Goal: Task Accomplishment & Management: Use online tool/utility

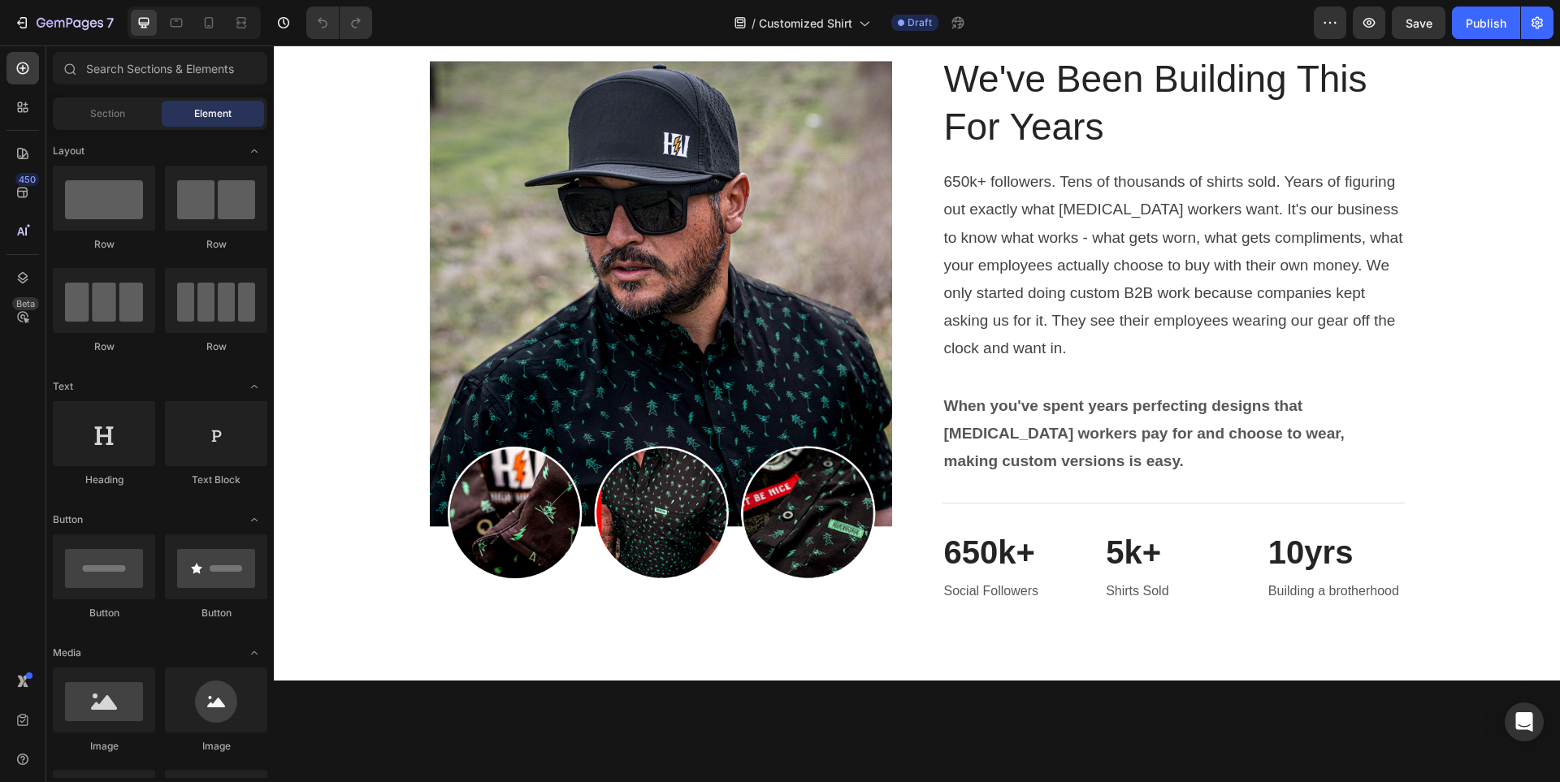
scroll to position [4225, 0]
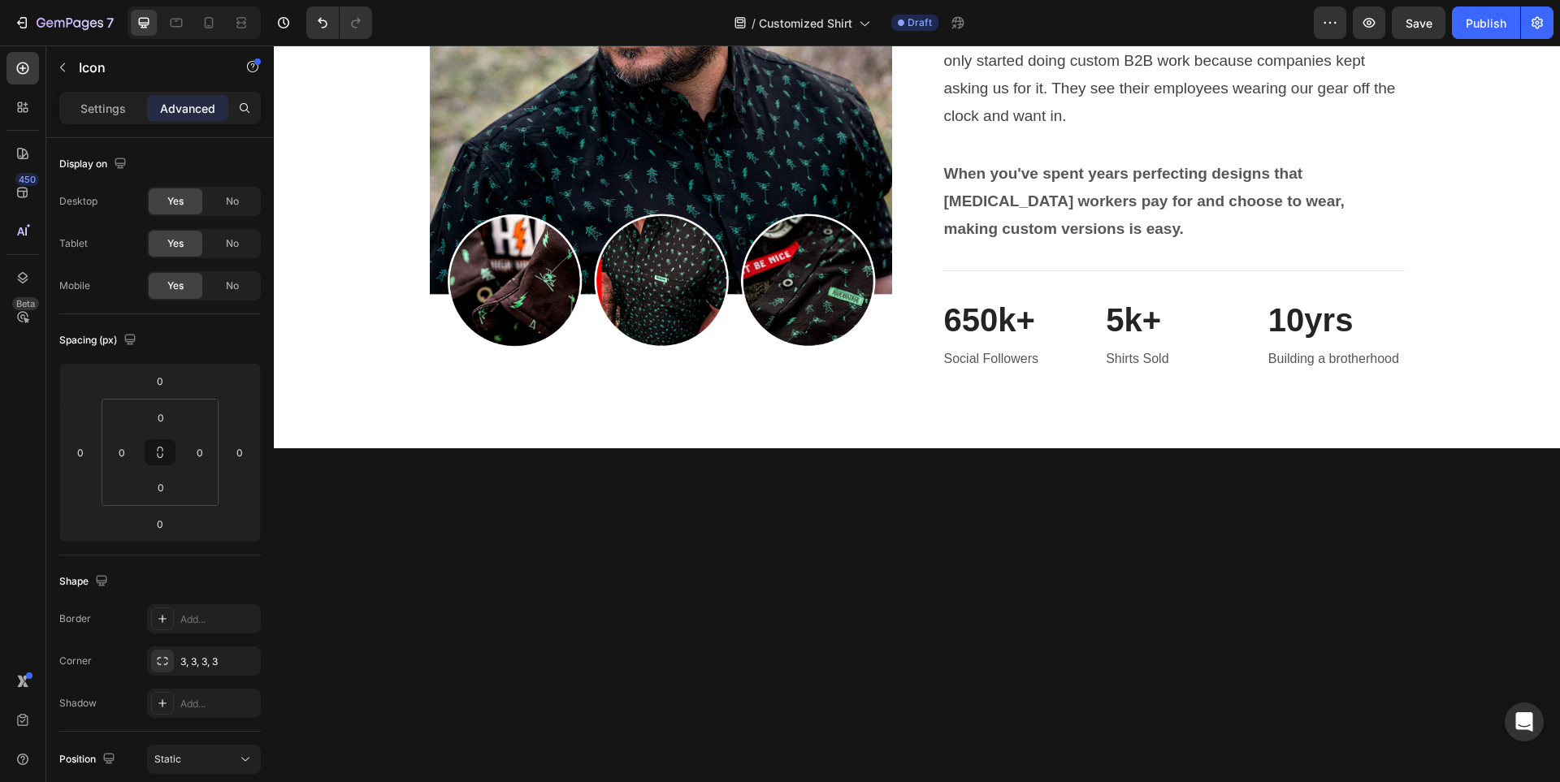
drag, startPoint x: 994, startPoint y: 368, endPoint x: 1018, endPoint y: 368, distance: 24.4
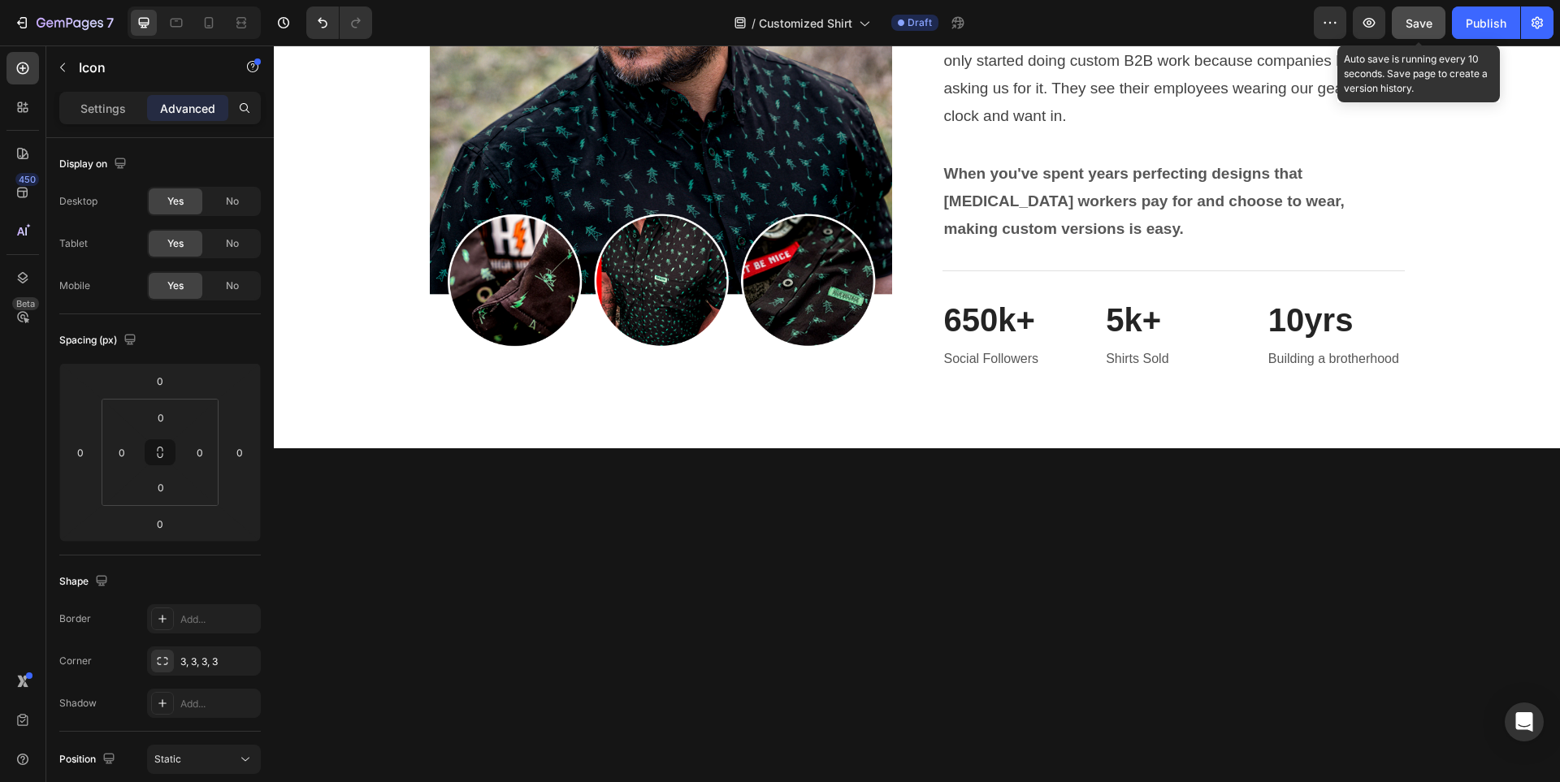
click at [1411, 19] on span "Save" at bounding box center [1419, 23] width 27 height 14
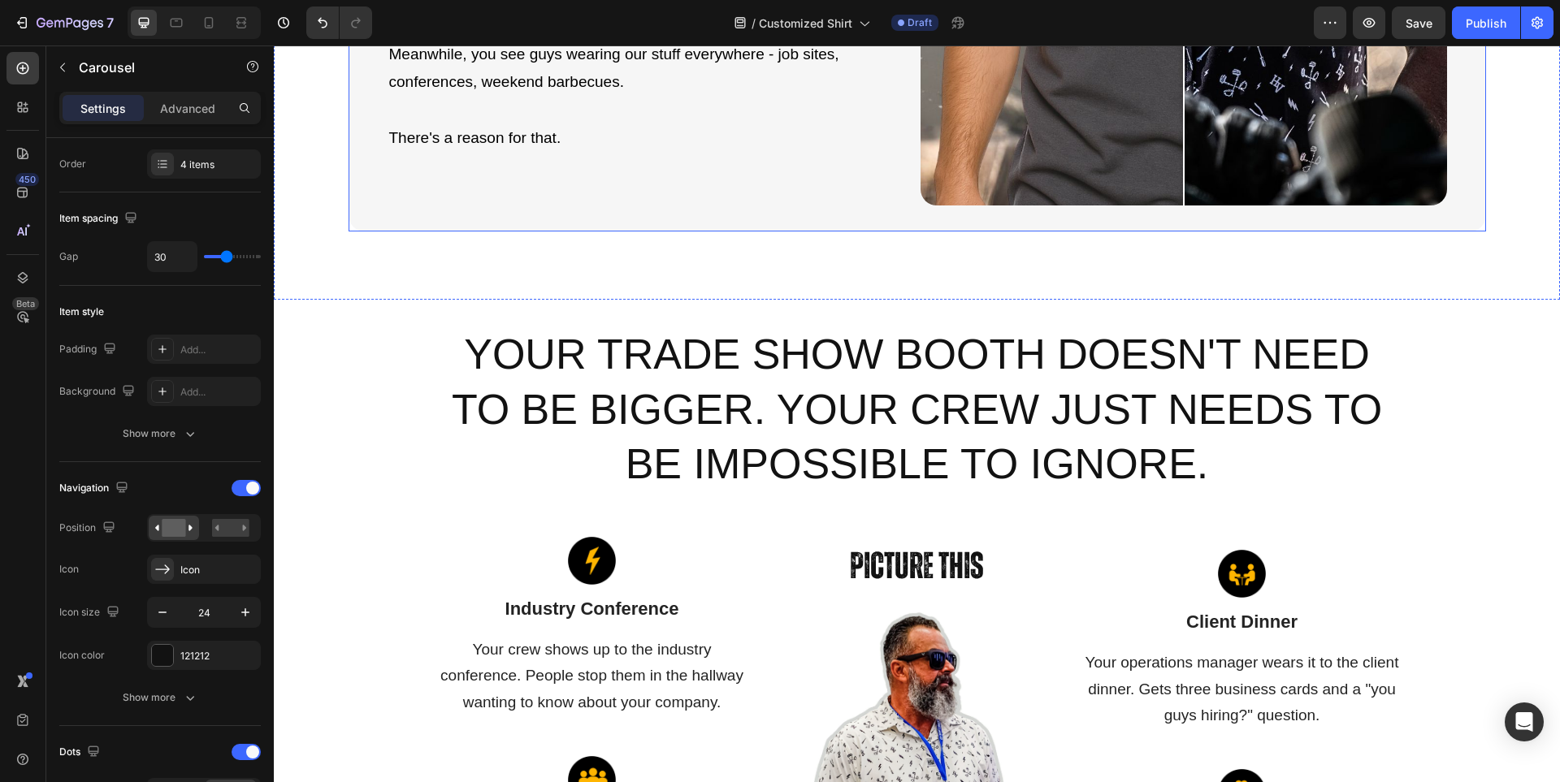
scroll to position [1497, 0]
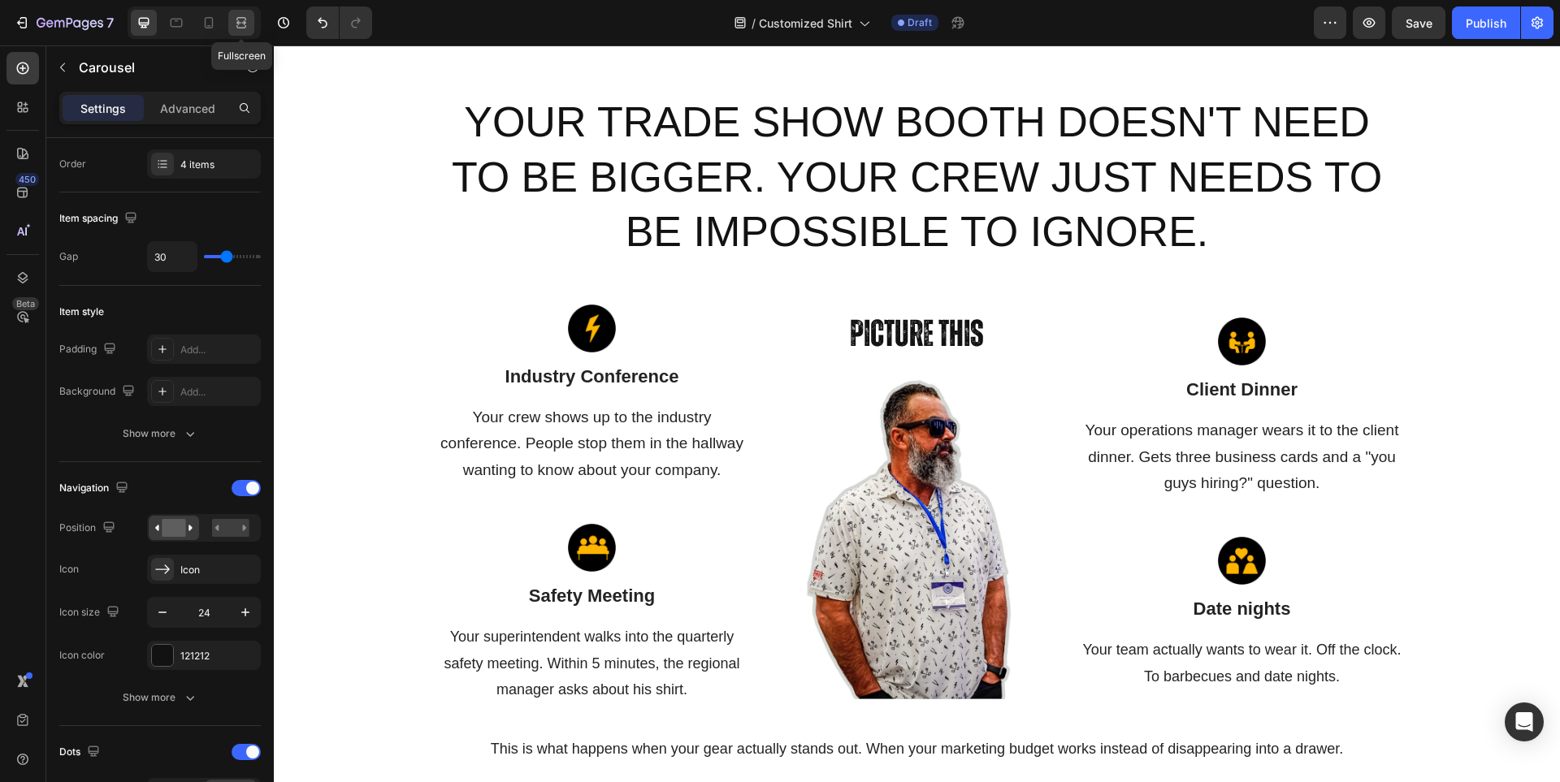
click at [240, 25] on icon at bounding box center [241, 23] width 16 height 16
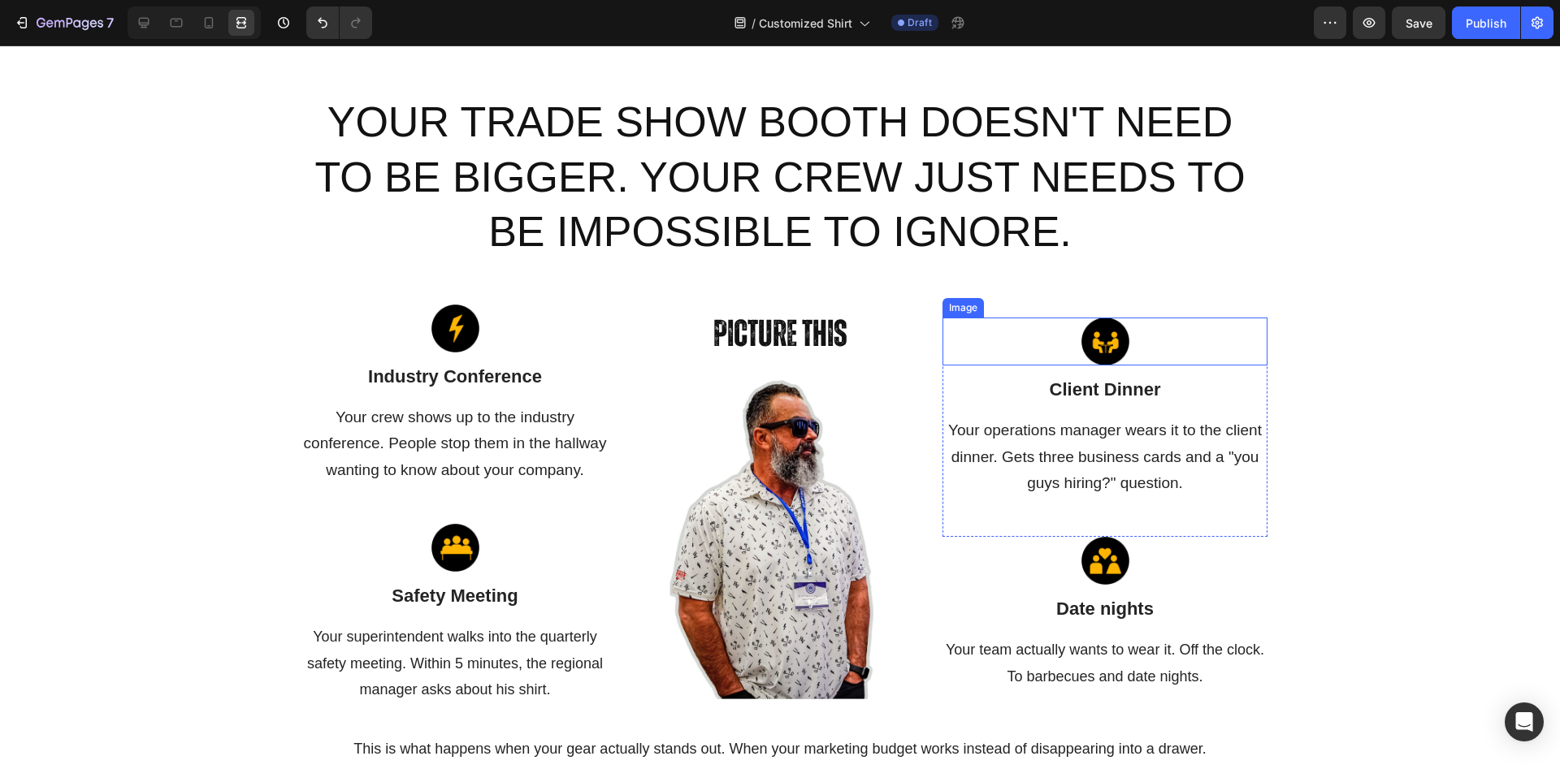
click at [997, 337] on div at bounding box center [1105, 342] width 325 height 48
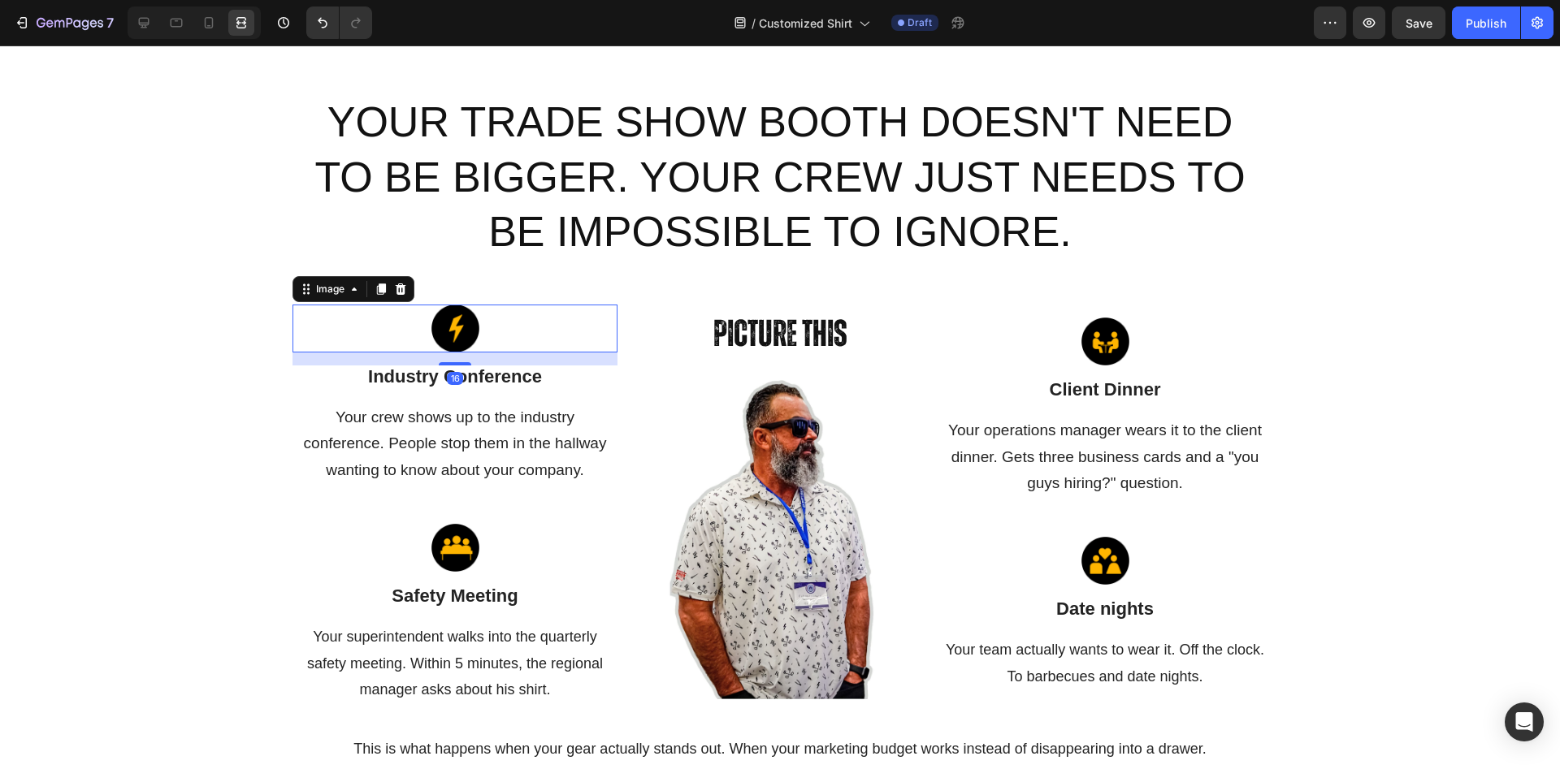
click at [468, 342] on img at bounding box center [455, 329] width 48 height 48
click at [1125, 350] on div at bounding box center [1105, 342] width 325 height 48
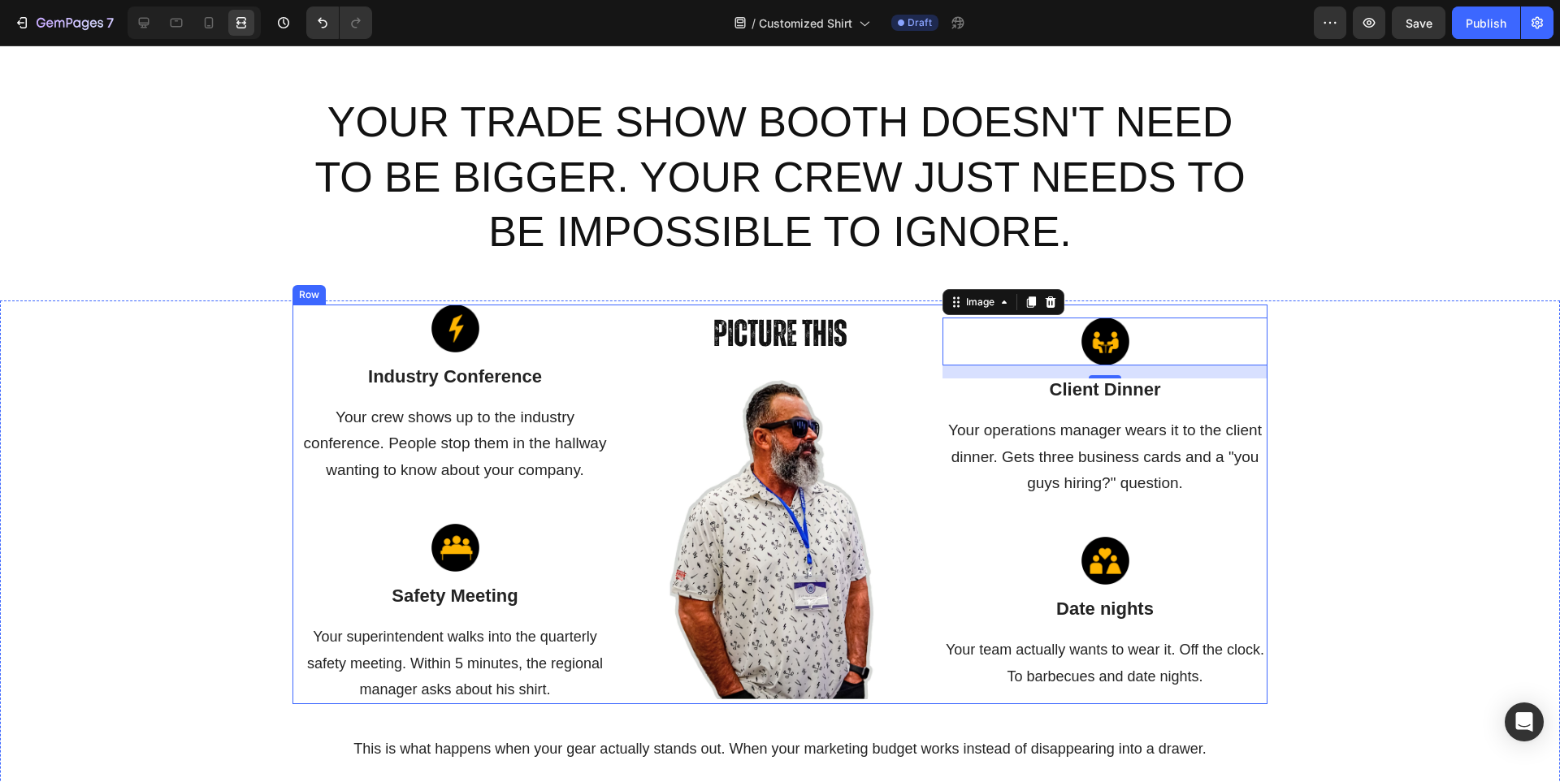
click at [645, 307] on div "Picture This Heading Image" at bounding box center [780, 505] width 325 height 400
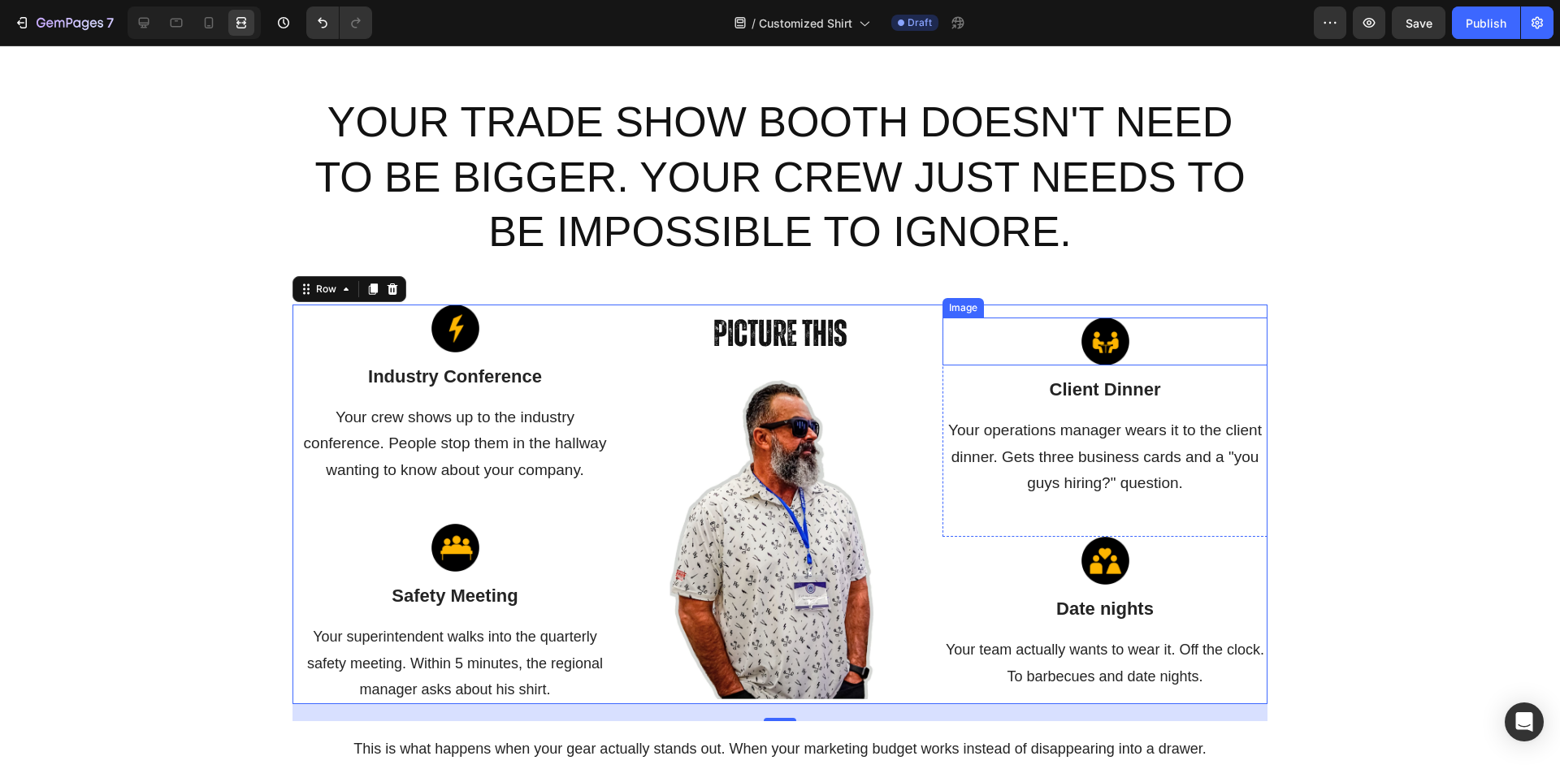
click at [1114, 326] on img at bounding box center [1105, 342] width 48 height 48
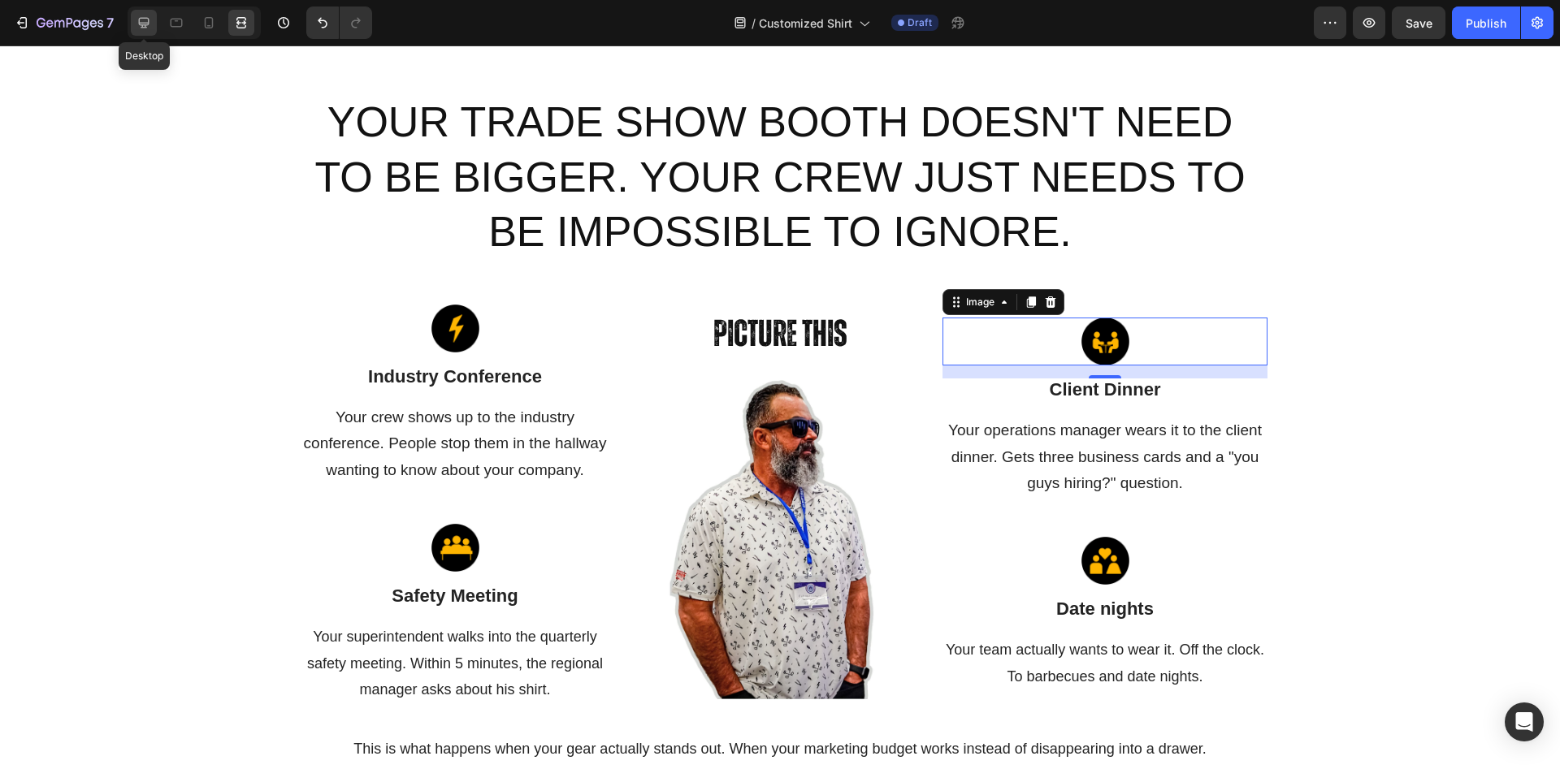
click at [146, 21] on icon at bounding box center [144, 23] width 16 height 16
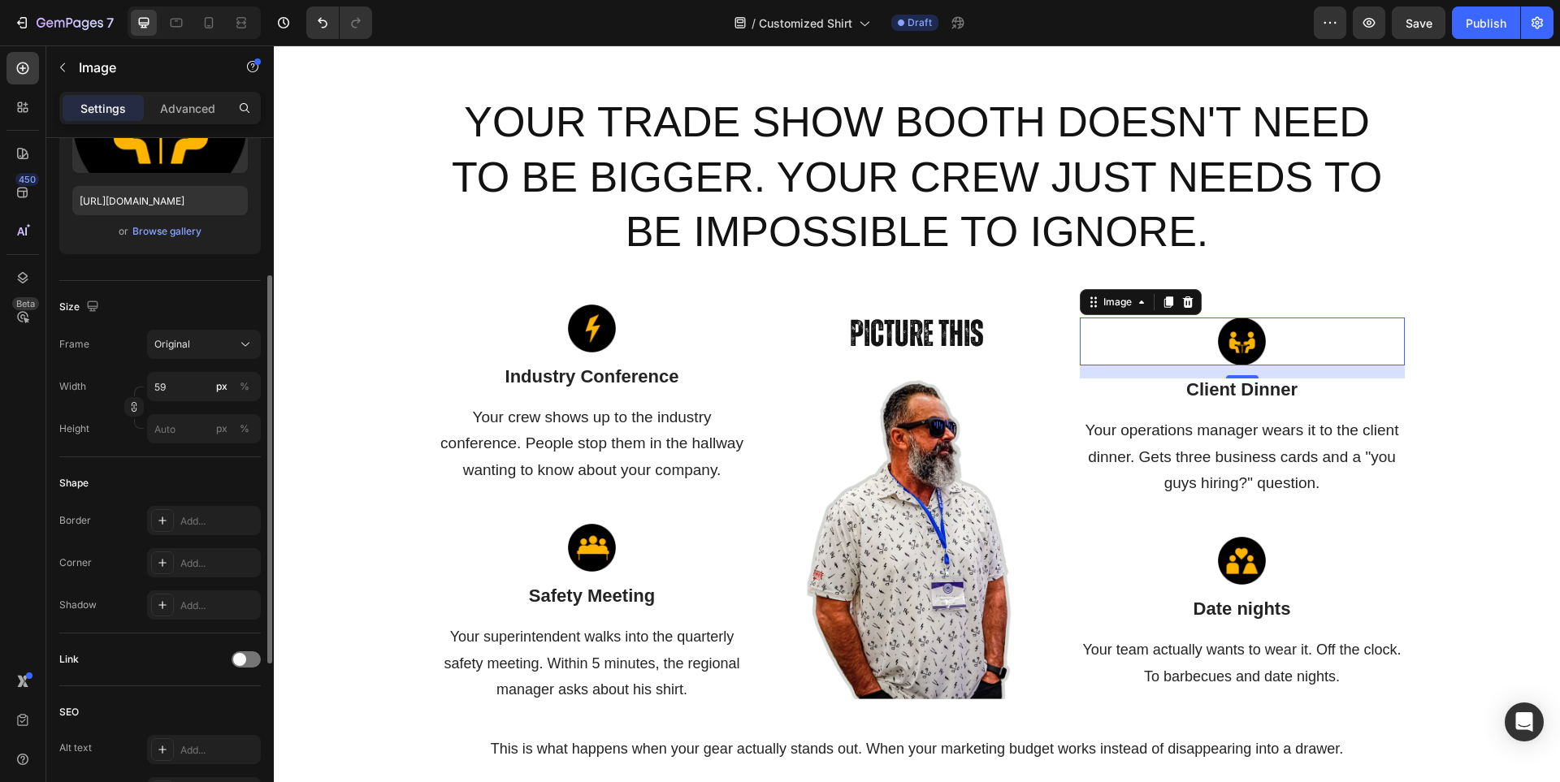
scroll to position [406, 0]
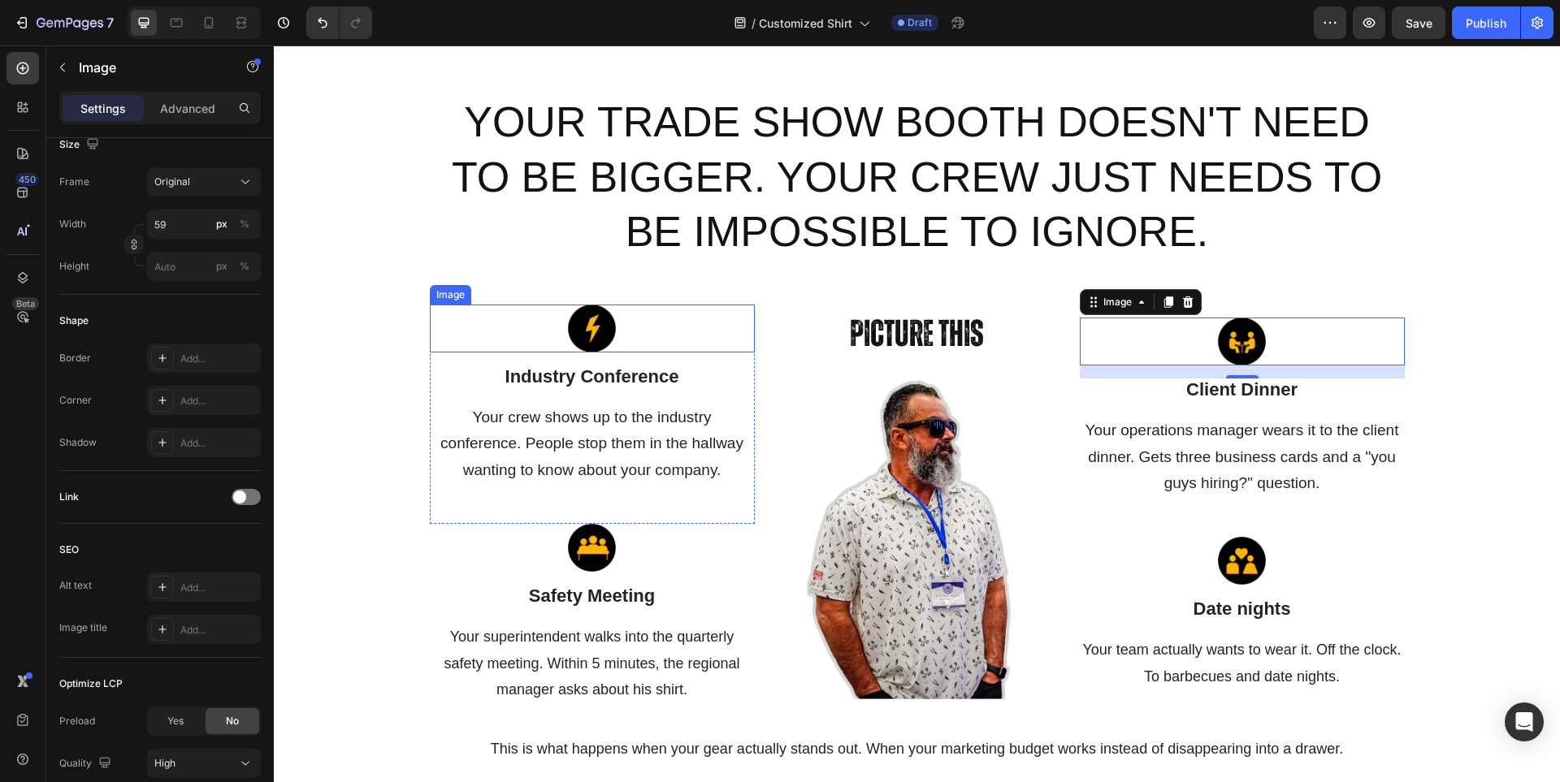
click at [732, 330] on div at bounding box center [592, 329] width 325 height 48
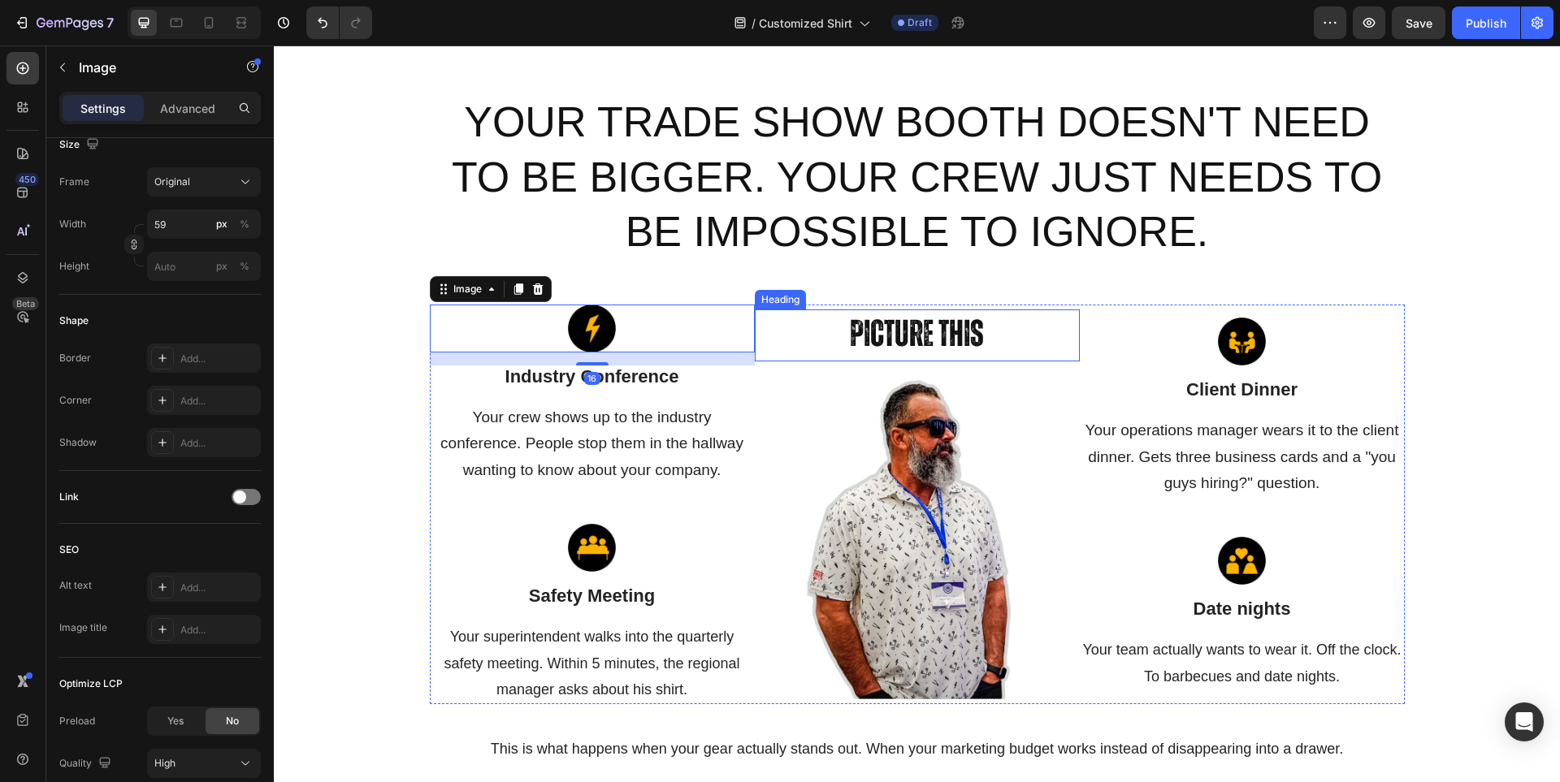
click at [907, 314] on h2 "Picture This" at bounding box center [917, 336] width 325 height 52
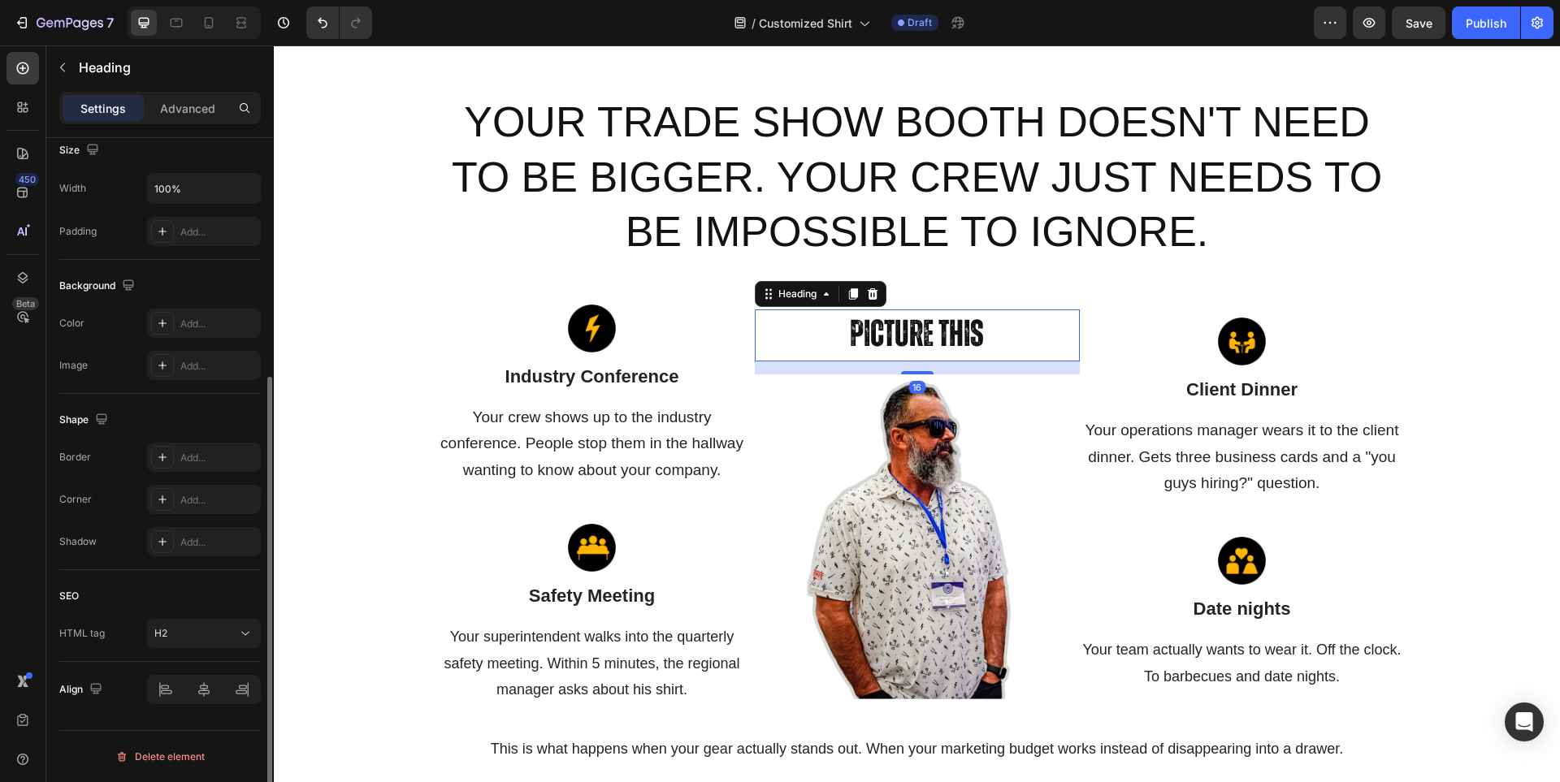
scroll to position [0, 0]
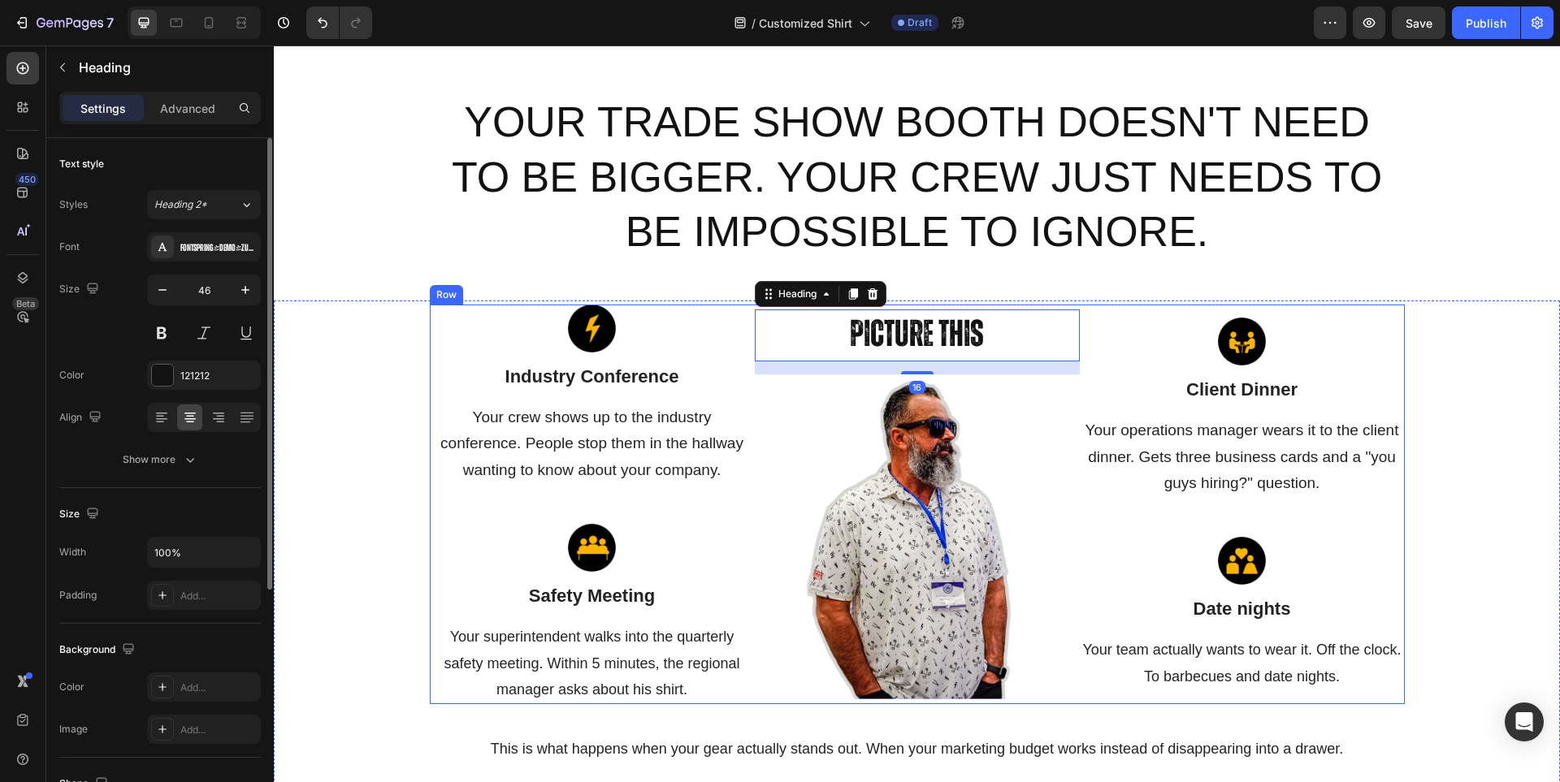
click at [1268, 316] on div "Image Client Dinner Text block Your operations manager wears it to the client d…" at bounding box center [1242, 505] width 325 height 400
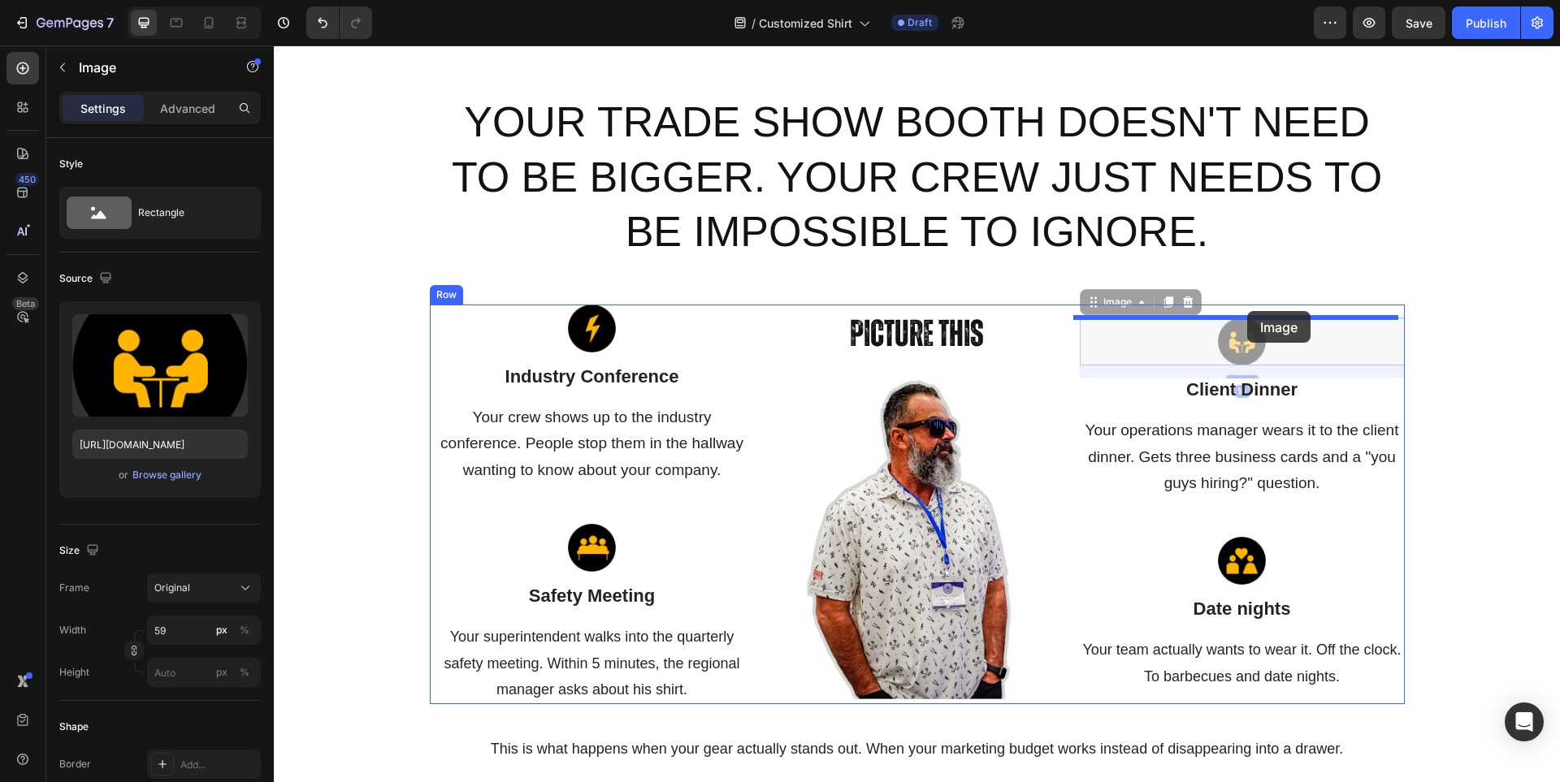
drag, startPoint x: 1247, startPoint y: 325, endPoint x: 1247, endPoint y: 311, distance: 13.8
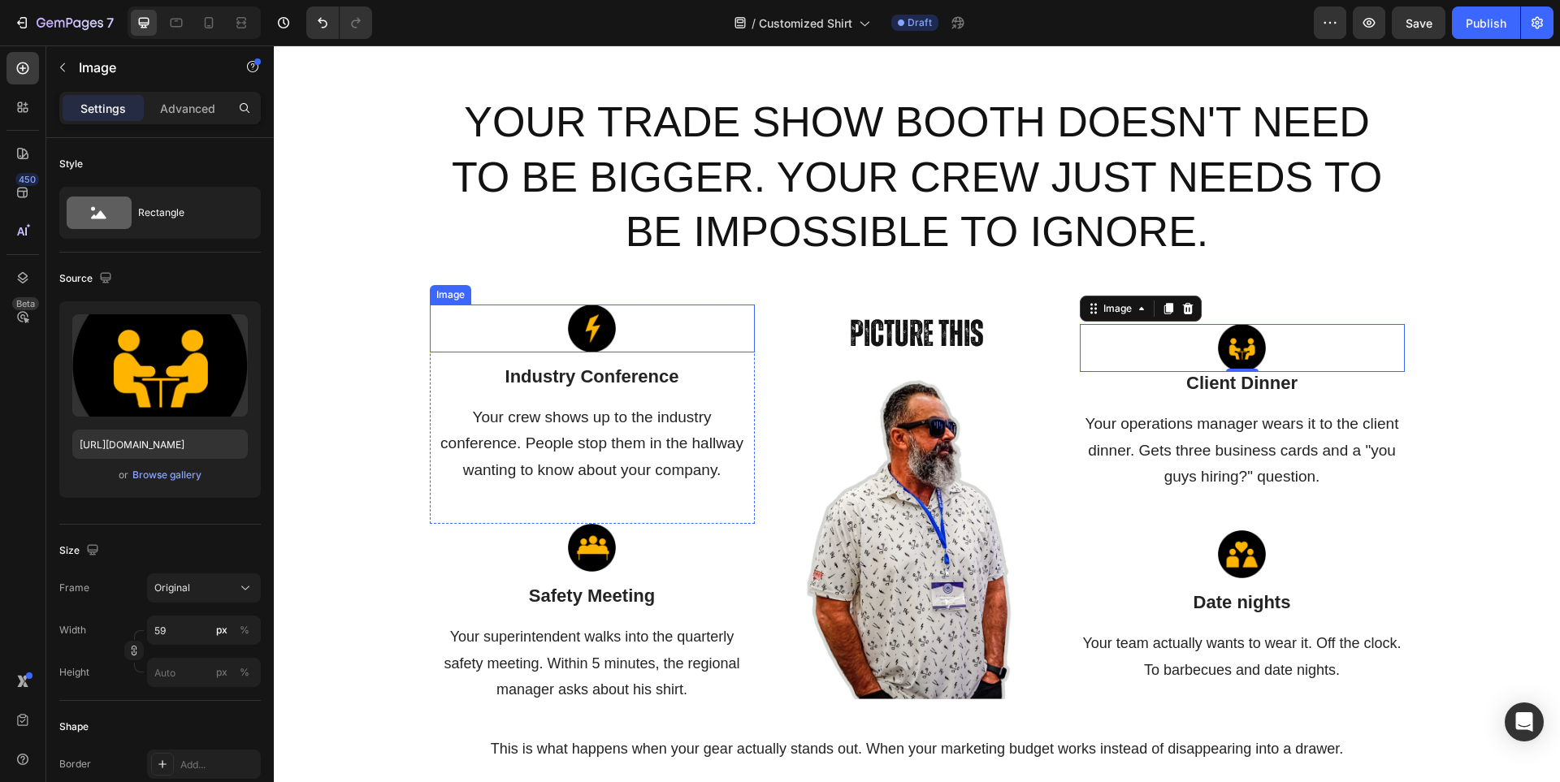
click at [596, 340] on img at bounding box center [592, 329] width 48 height 48
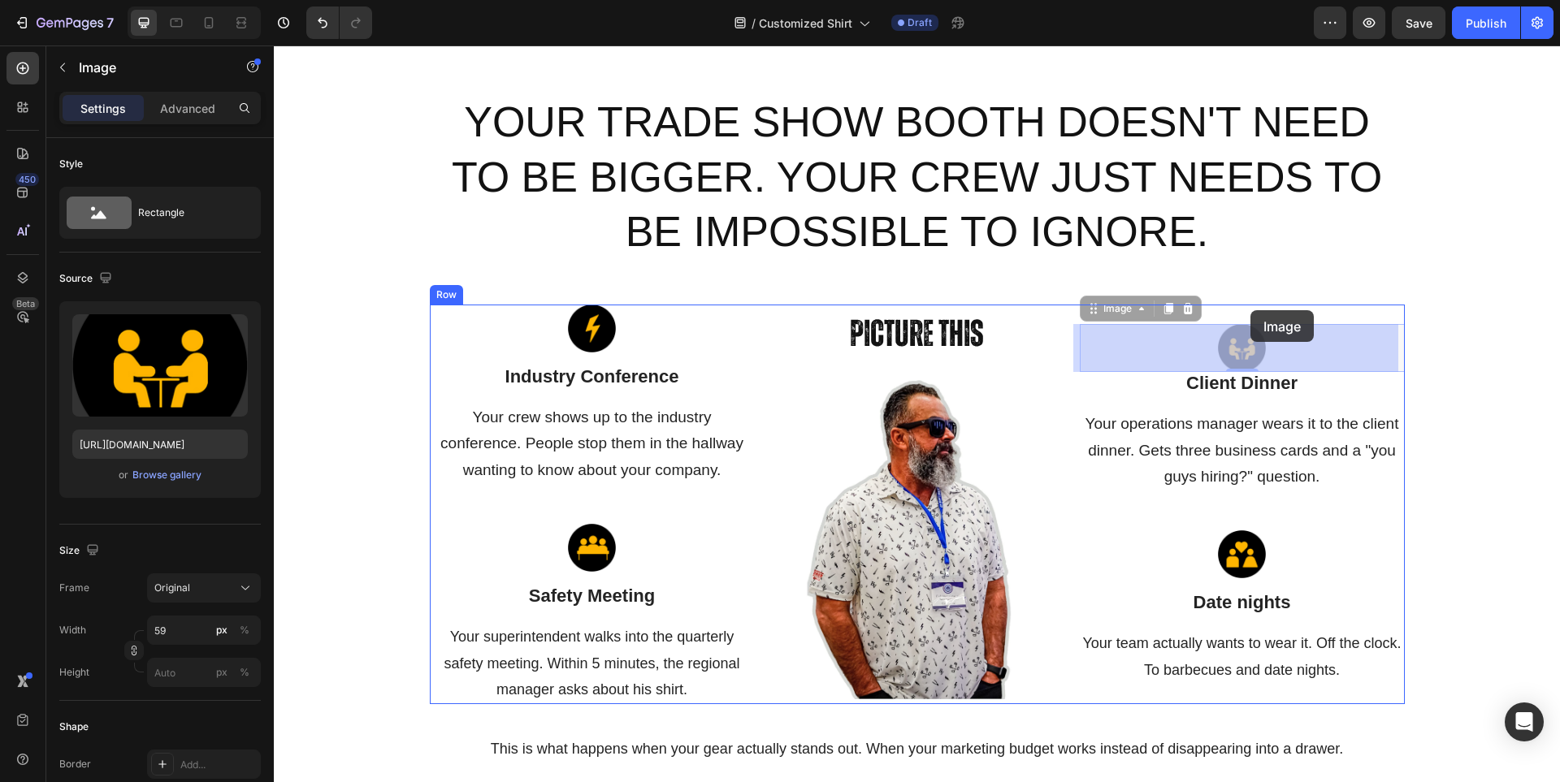
drag, startPoint x: 1255, startPoint y: 339, endPoint x: 1250, endPoint y: 310, distance: 28.9
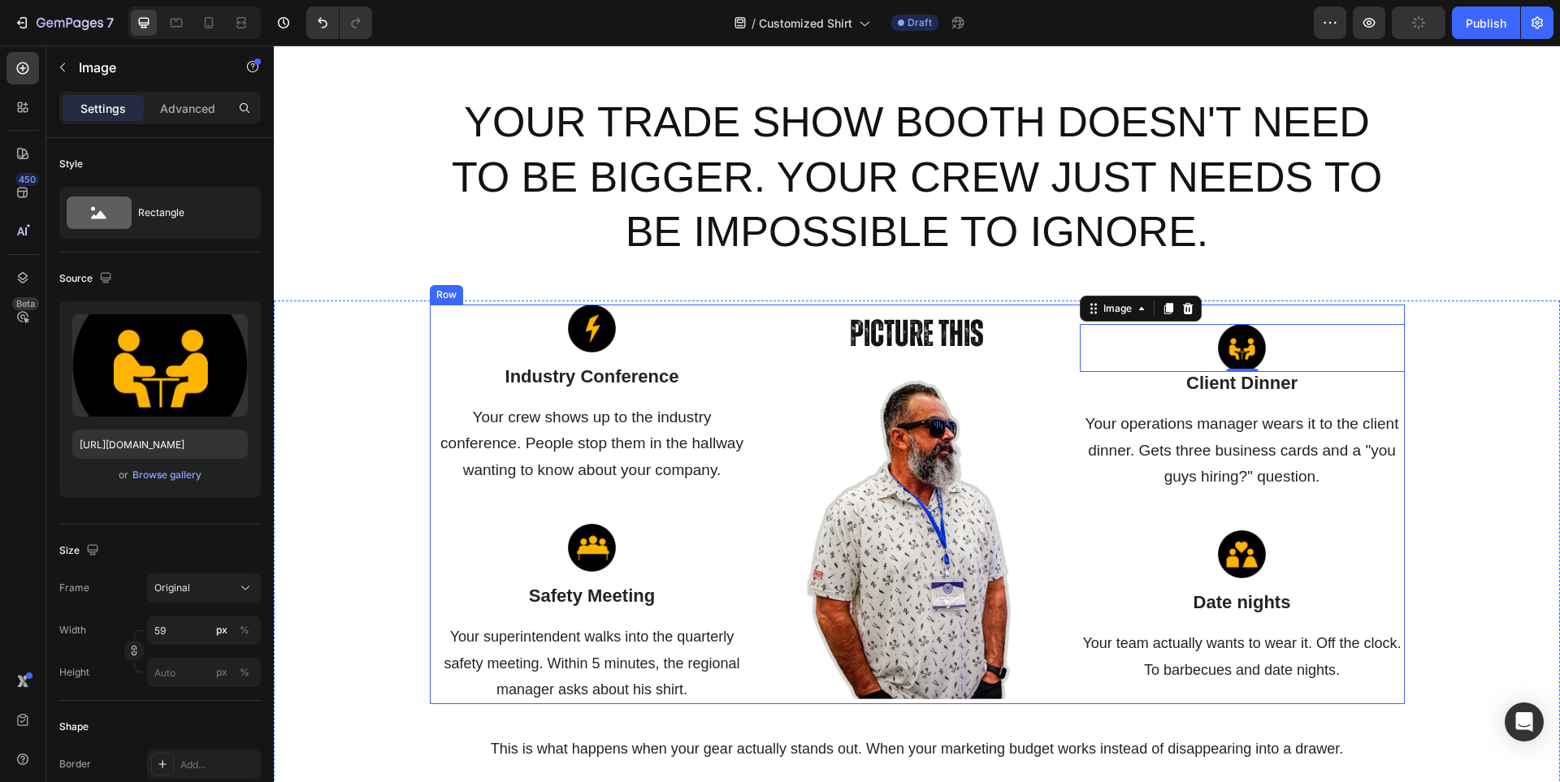
click at [1265, 312] on div "Image 0 Client Dinner Text block Your operations manager wears it to the client…" at bounding box center [1242, 505] width 325 height 400
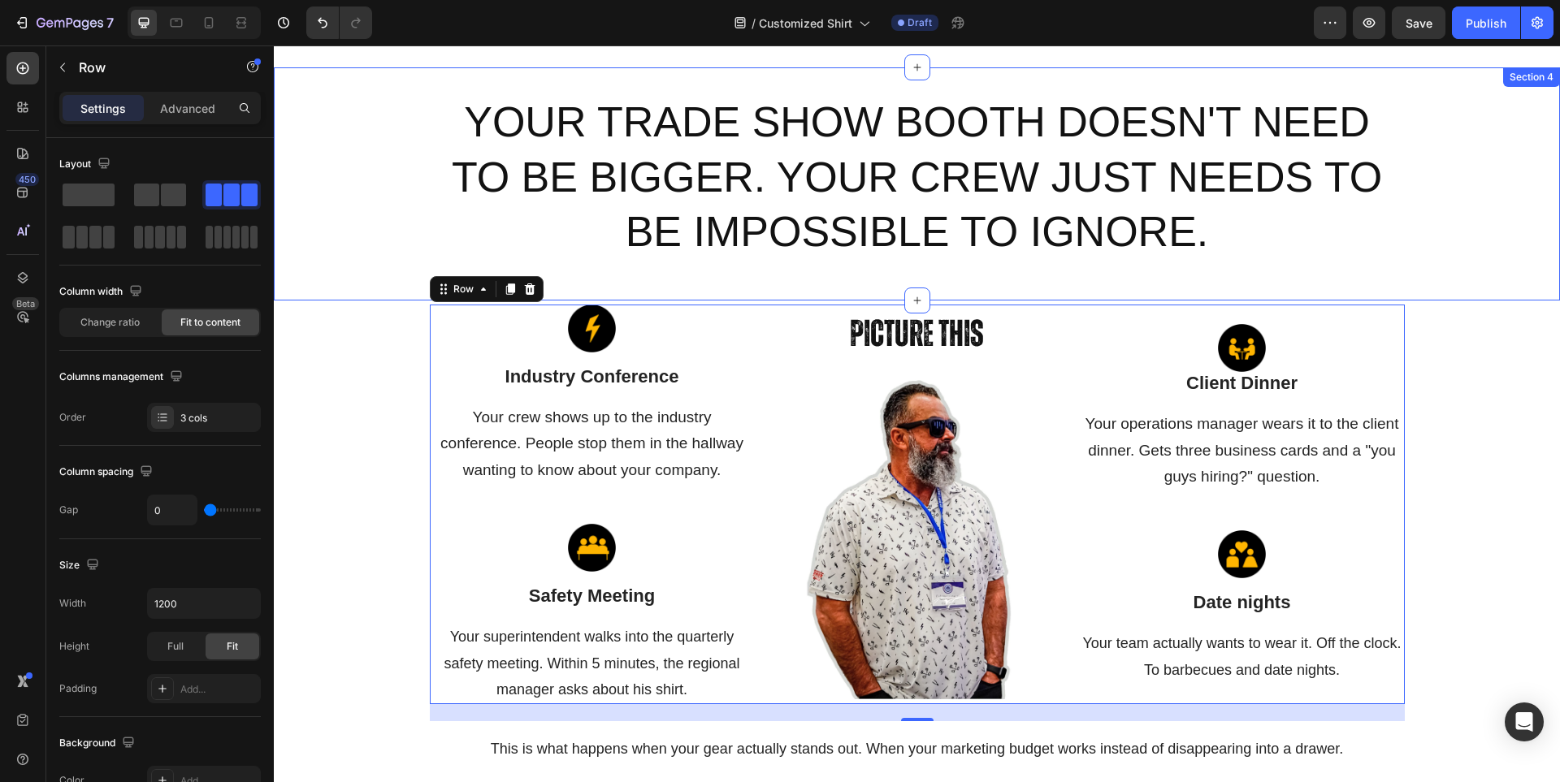
click at [642, 275] on div "Your Trade Show Booth Doesn't Need to Be Bigger. Your Crew Just Needs to Be Imp…" at bounding box center [917, 183] width 1286 height 233
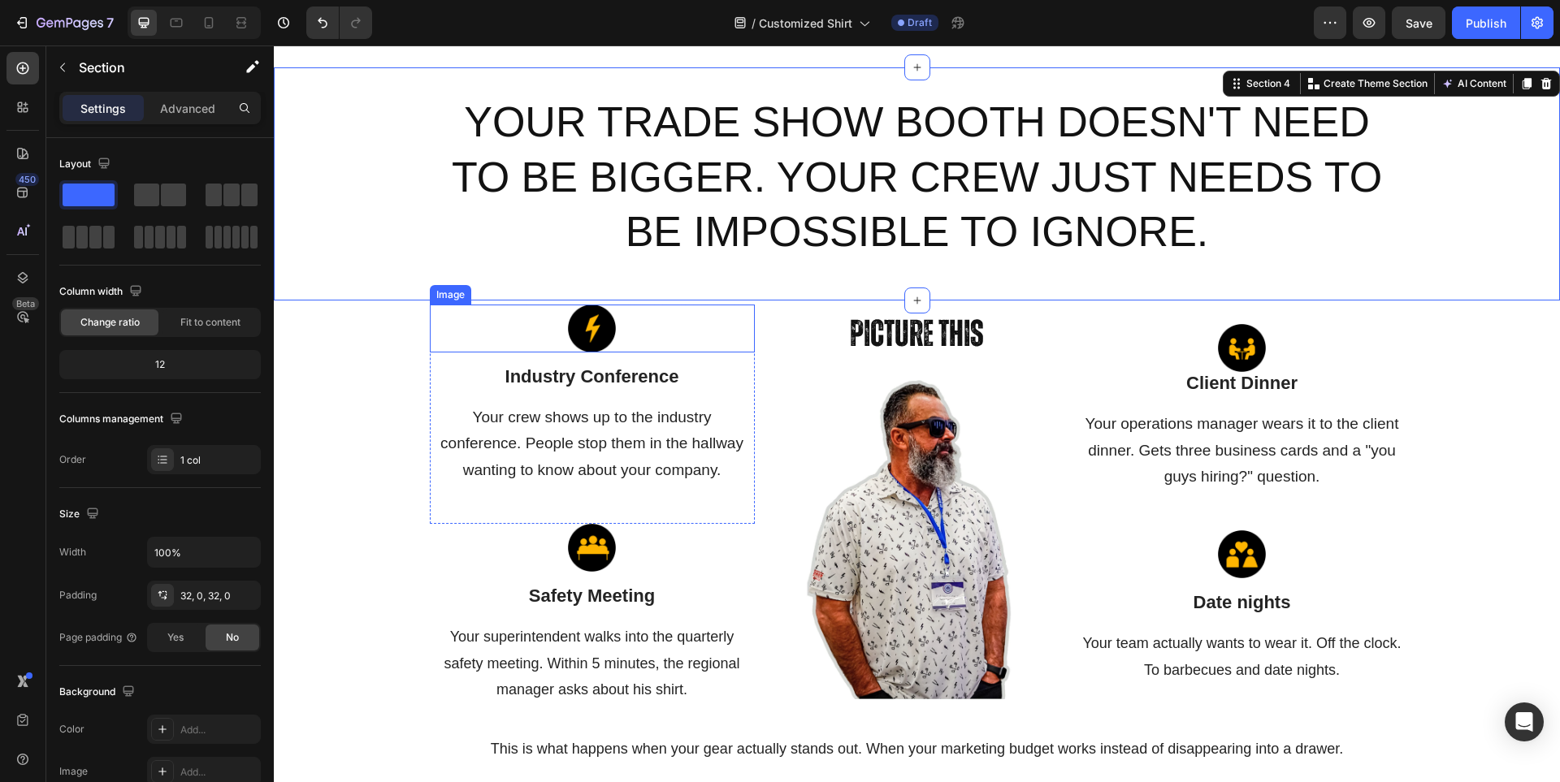
click at [670, 327] on div at bounding box center [592, 329] width 325 height 48
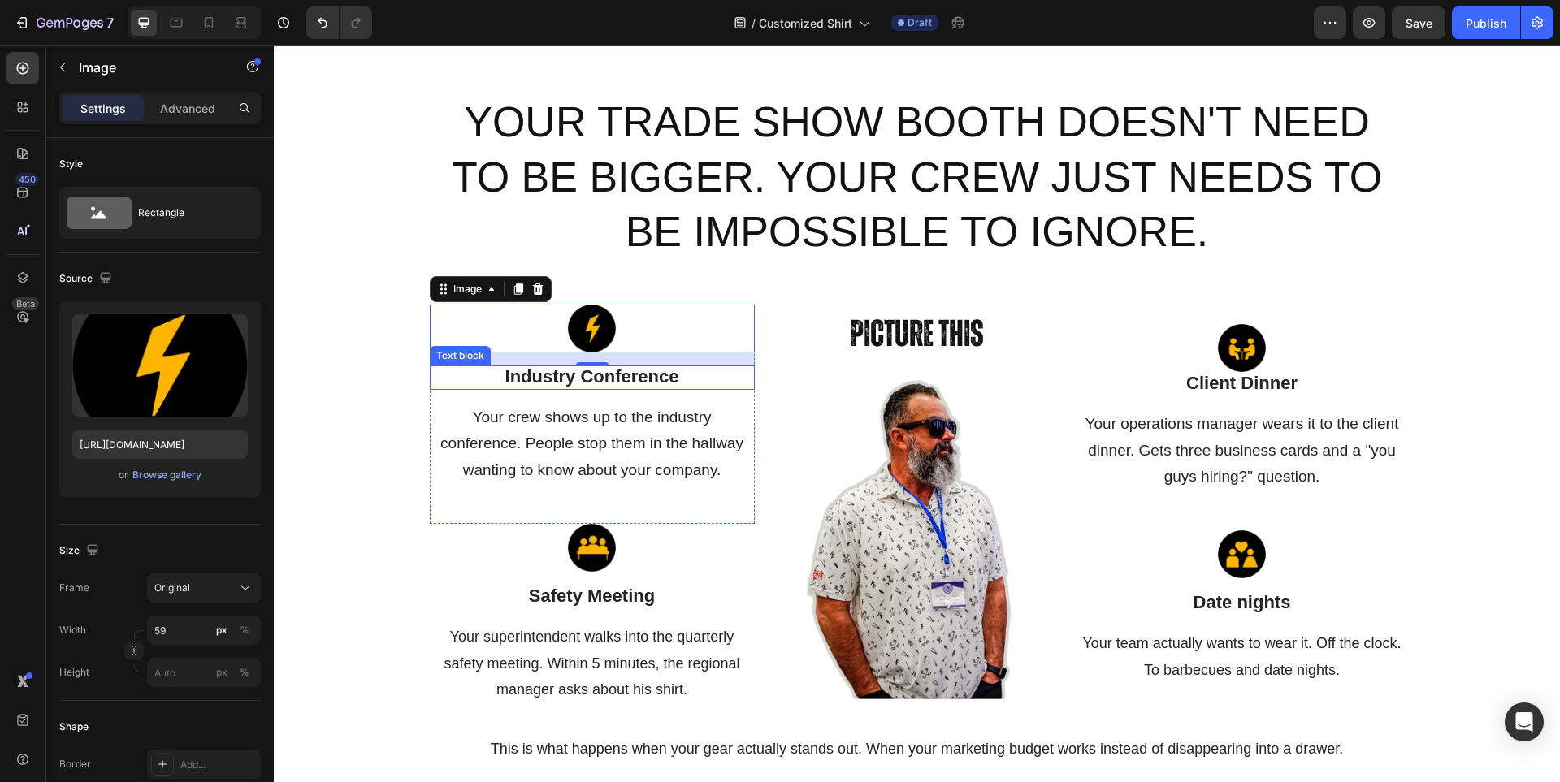
click at [731, 381] on p "Industry Conference" at bounding box center [592, 377] width 322 height 21
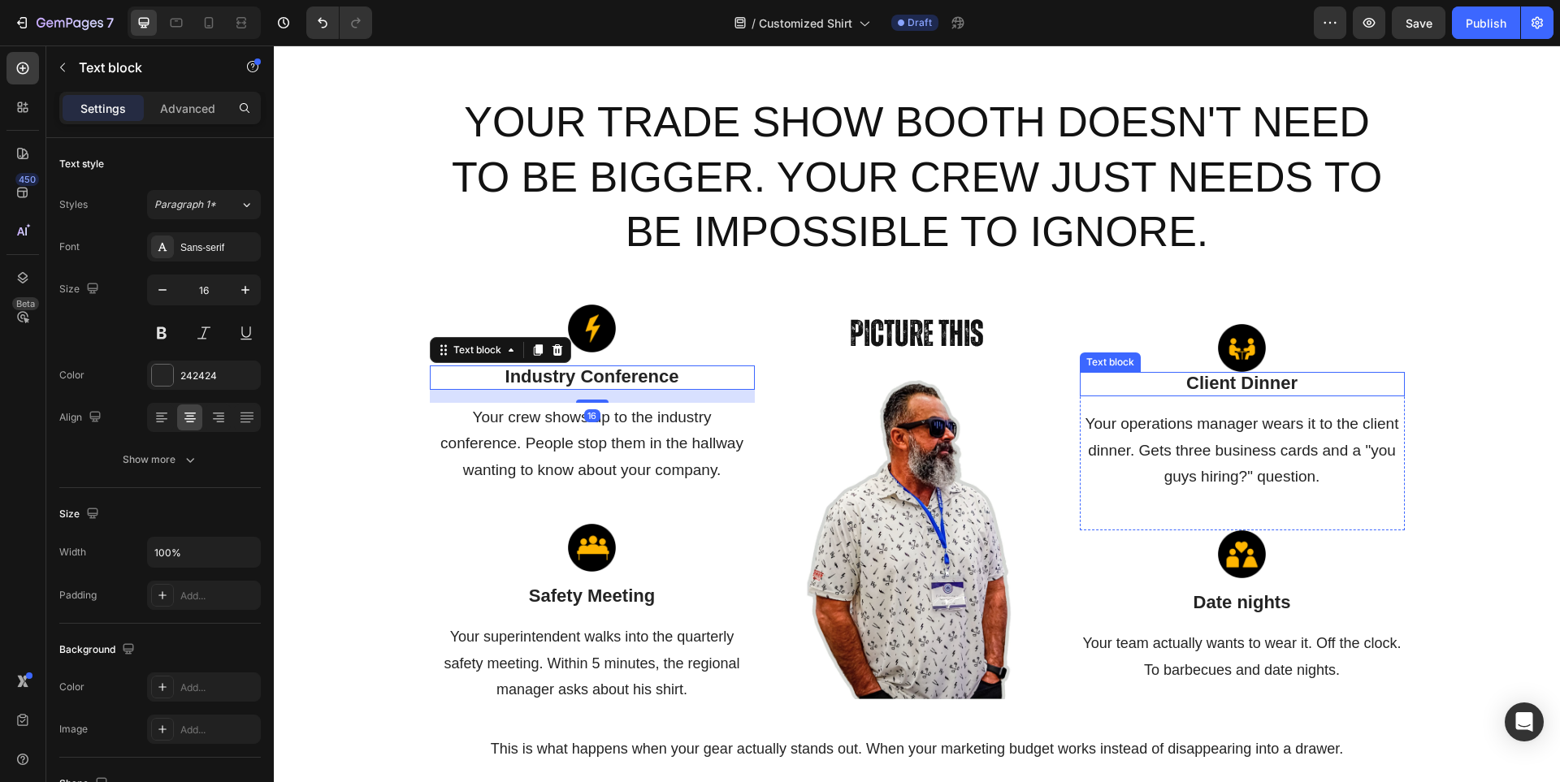
click at [1229, 386] on span "Client Dinner" at bounding box center [1241, 383] width 111 height 20
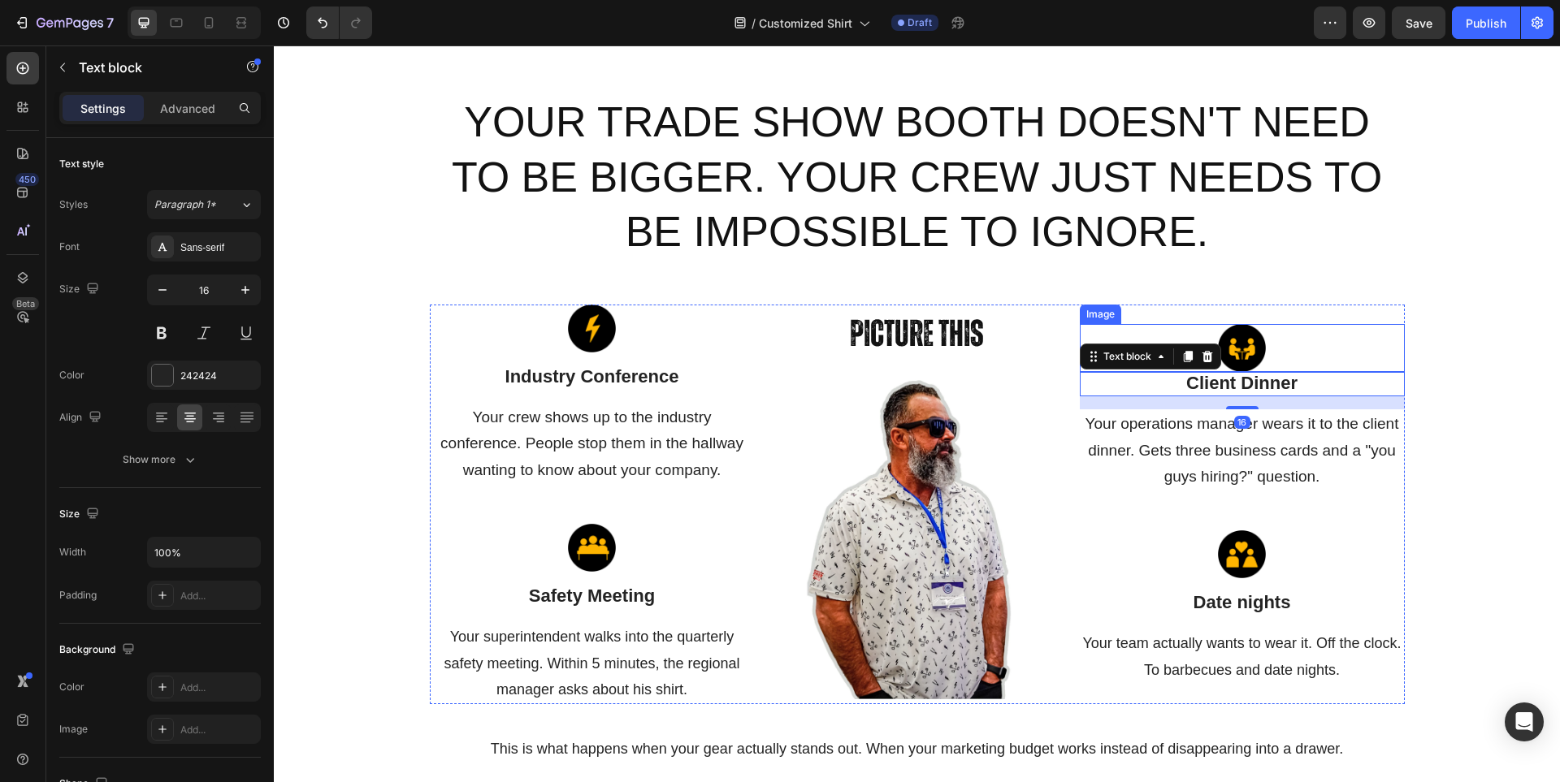
click at [1190, 327] on div at bounding box center [1242, 348] width 325 height 48
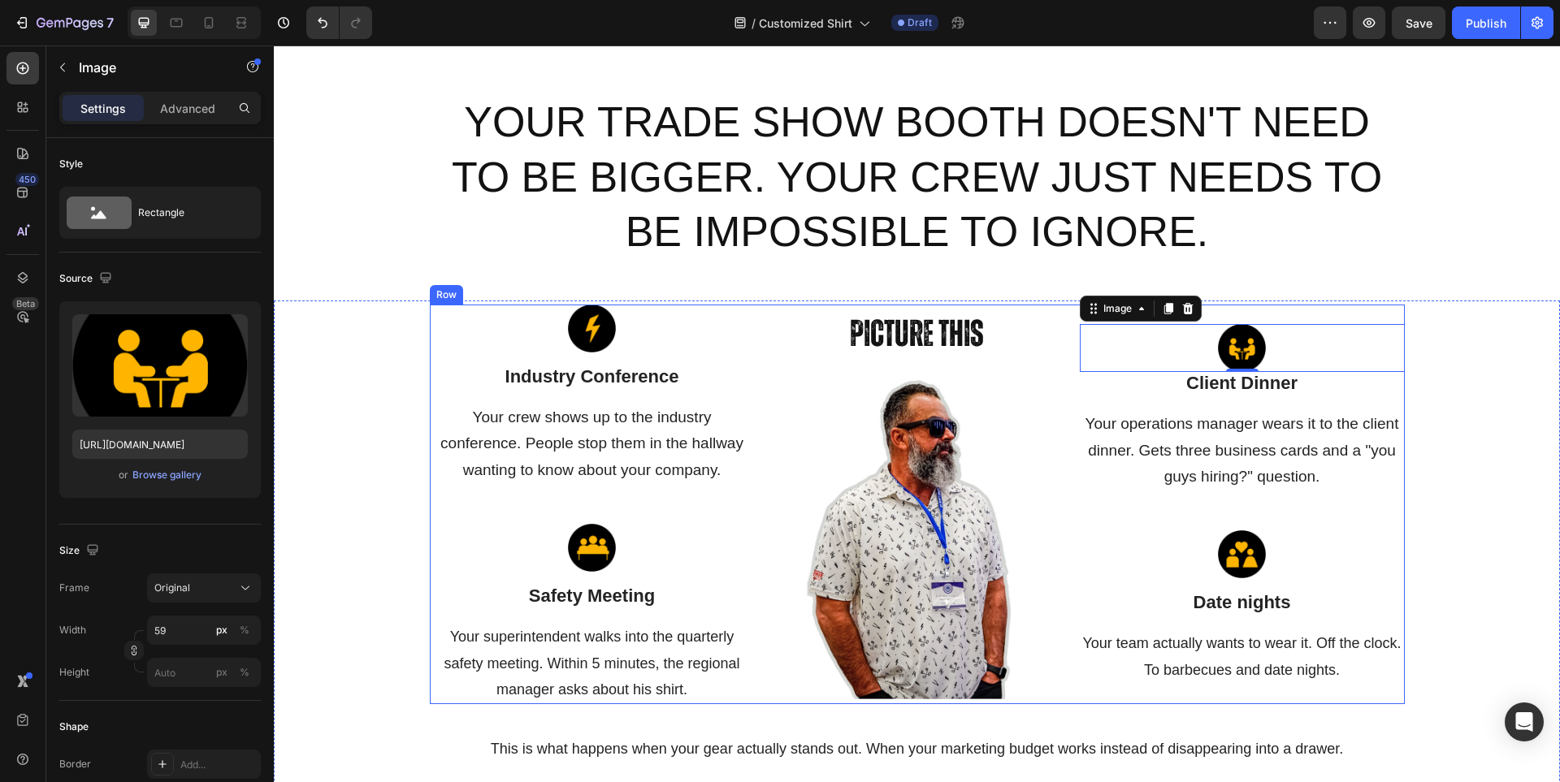
click at [1301, 316] on div "Image 0 Client Dinner Text block Your operations manager wears it to the client…" at bounding box center [1242, 505] width 325 height 400
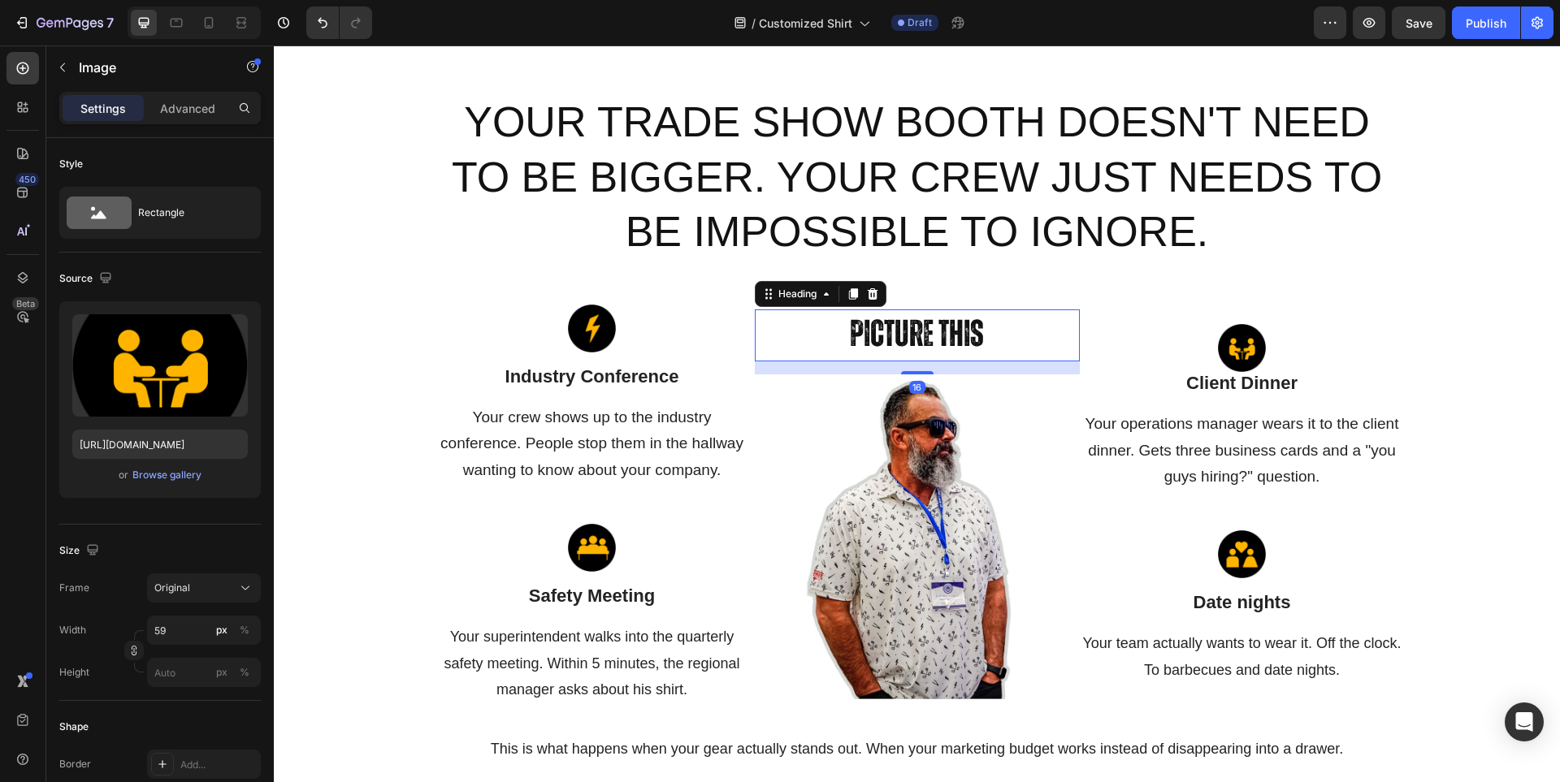
click at [947, 318] on h2 "Picture This" at bounding box center [917, 336] width 325 height 52
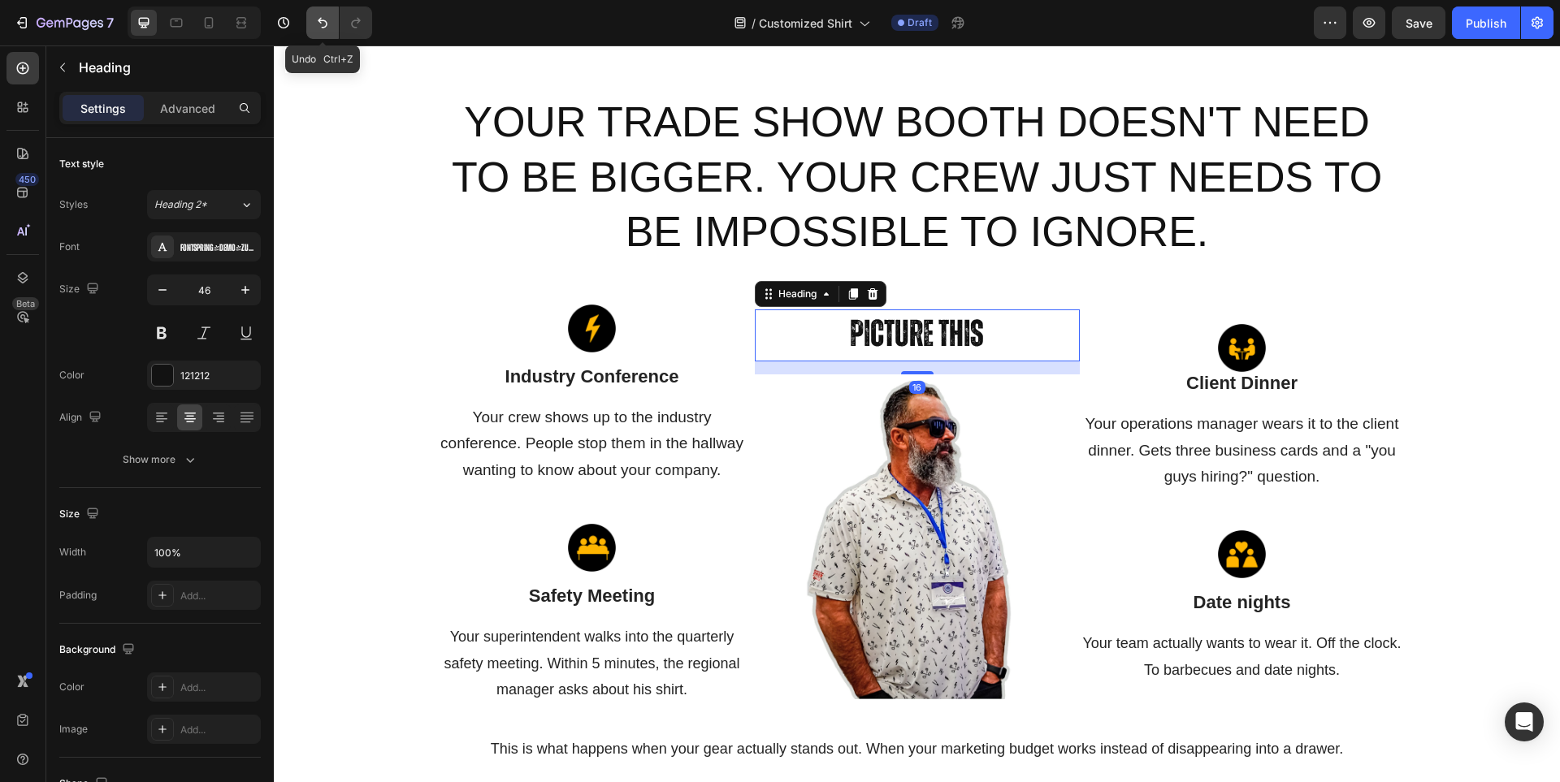
click at [331, 20] on icon "Undo/Redo" at bounding box center [322, 23] width 16 height 16
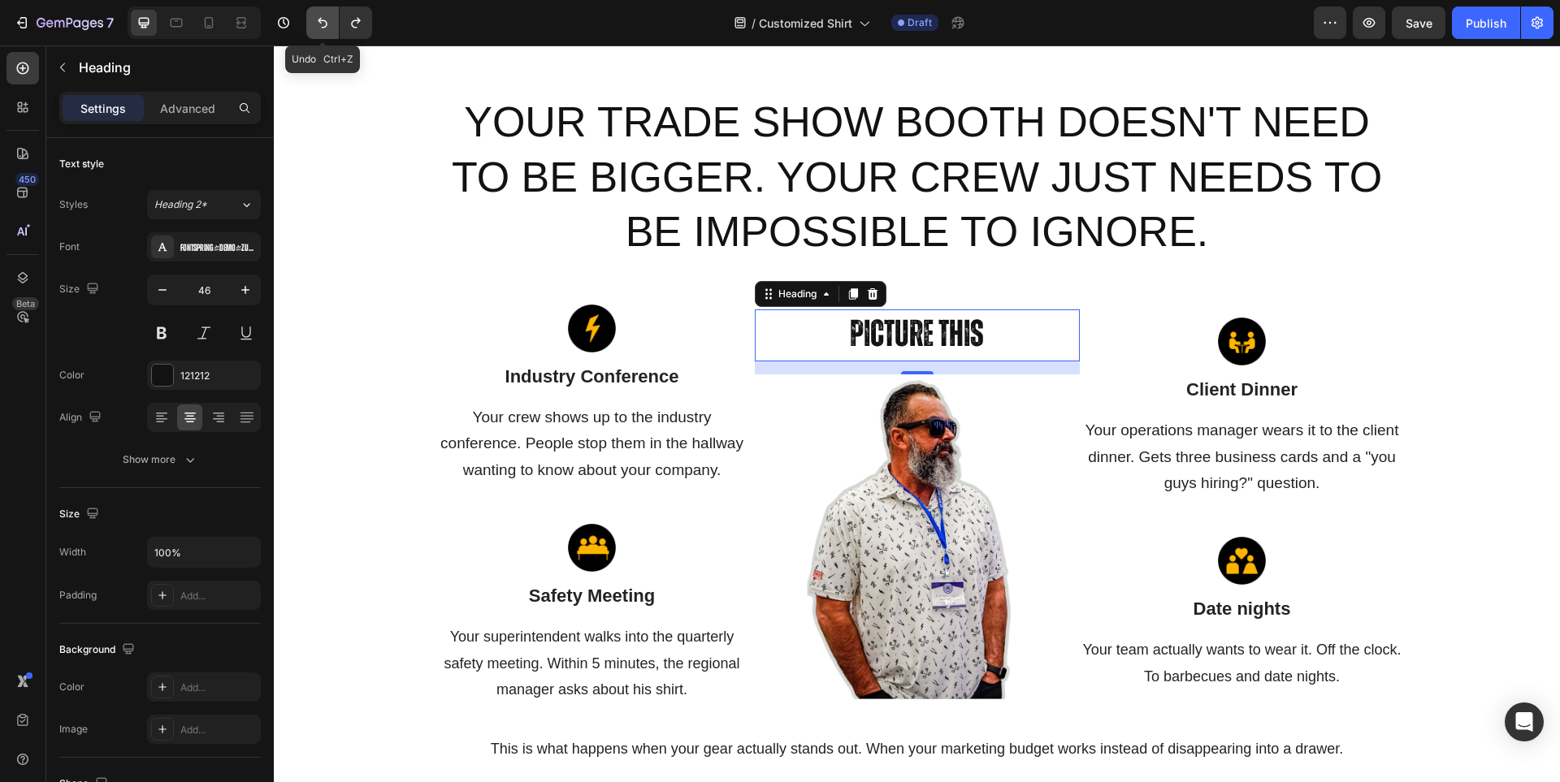
click at [331, 20] on icon "Undo/Redo" at bounding box center [322, 23] width 16 height 16
click at [1255, 321] on img at bounding box center [1242, 342] width 48 height 48
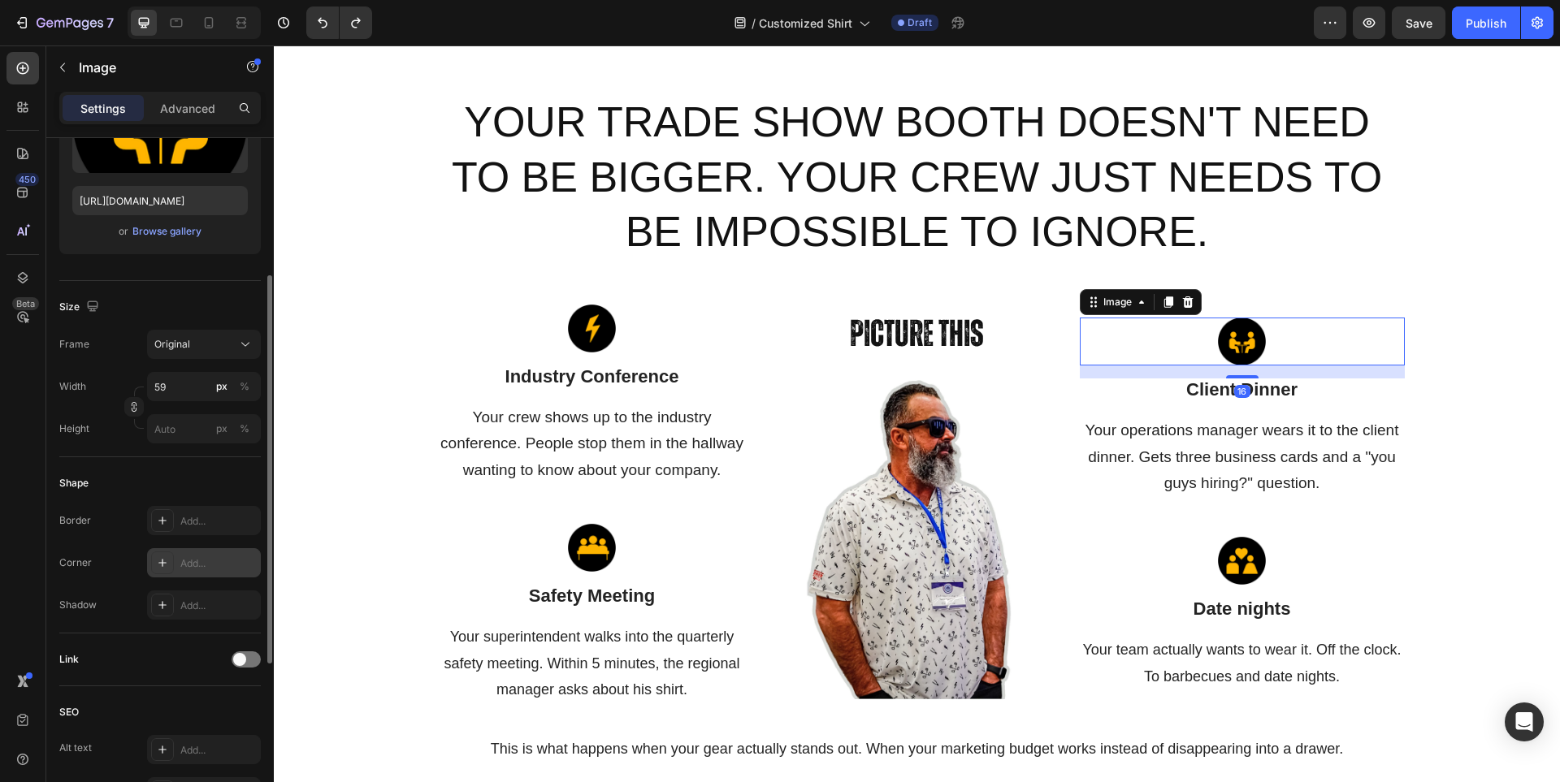
scroll to position [325, 0]
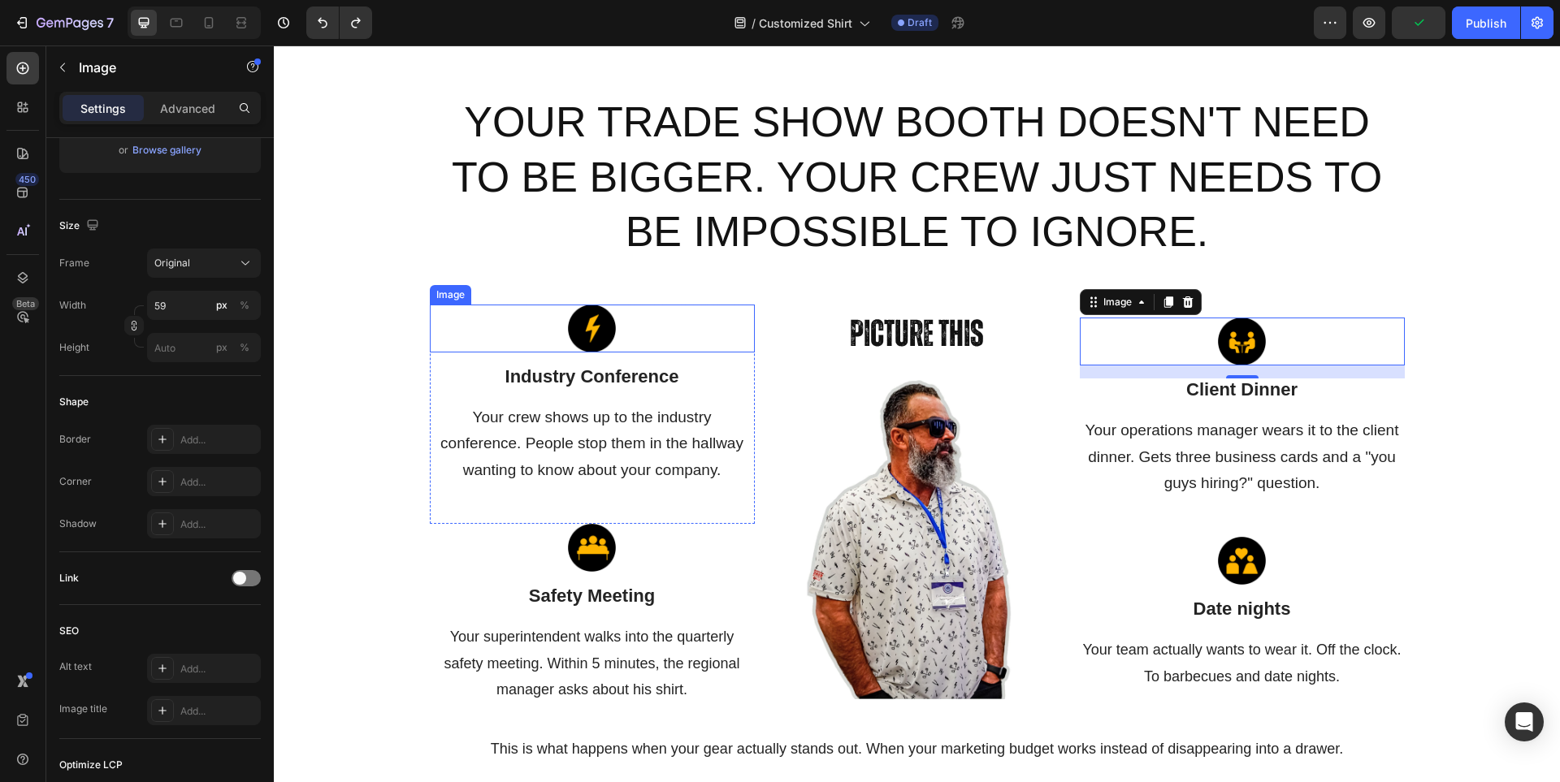
click at [576, 327] on img at bounding box center [592, 329] width 48 height 48
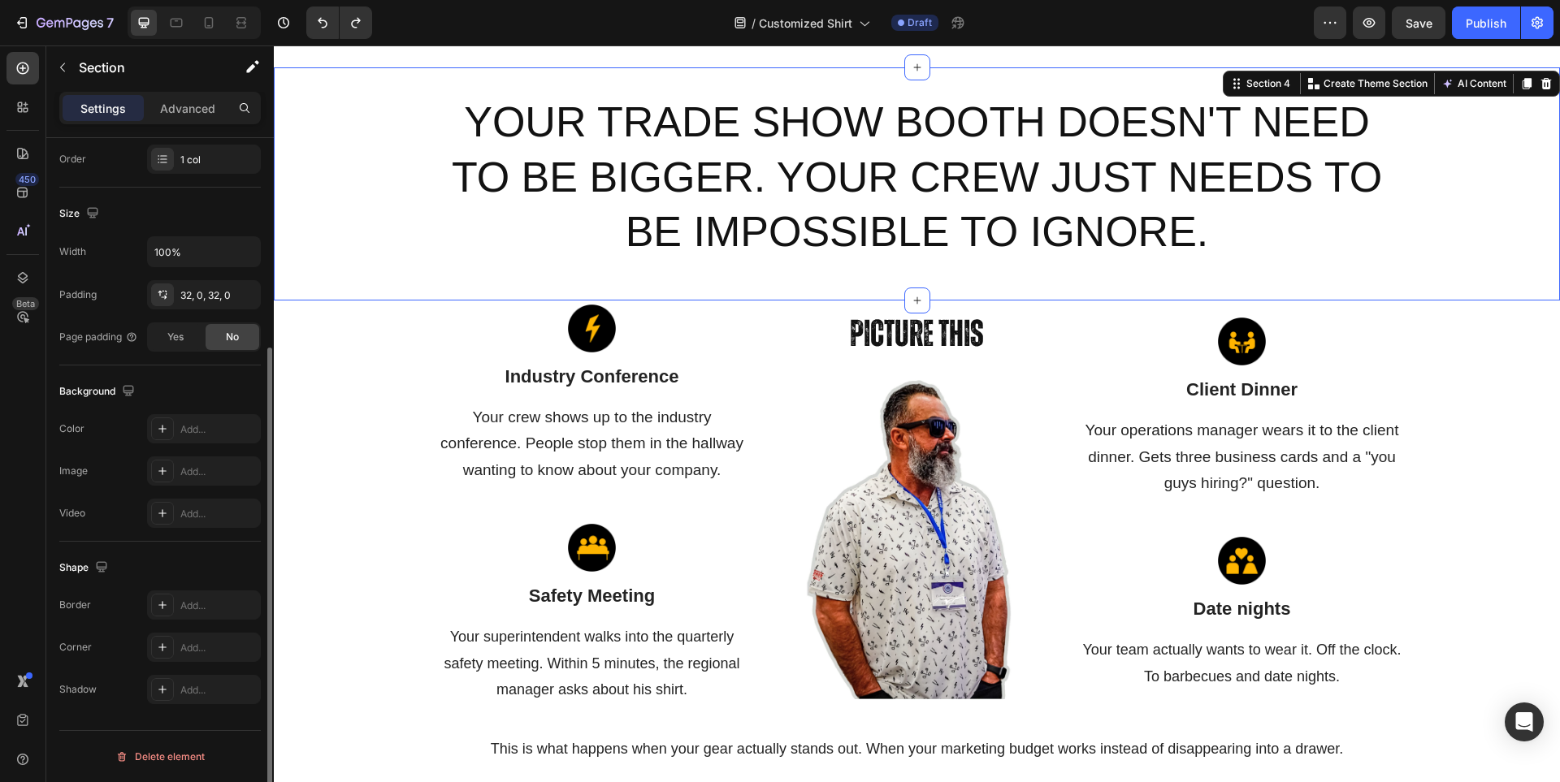
click at [644, 288] on div "Your Trade Show Booth Doesn't Need to Be Bigger. Your Crew Just Needs to Be Imp…" at bounding box center [917, 183] width 1286 height 233
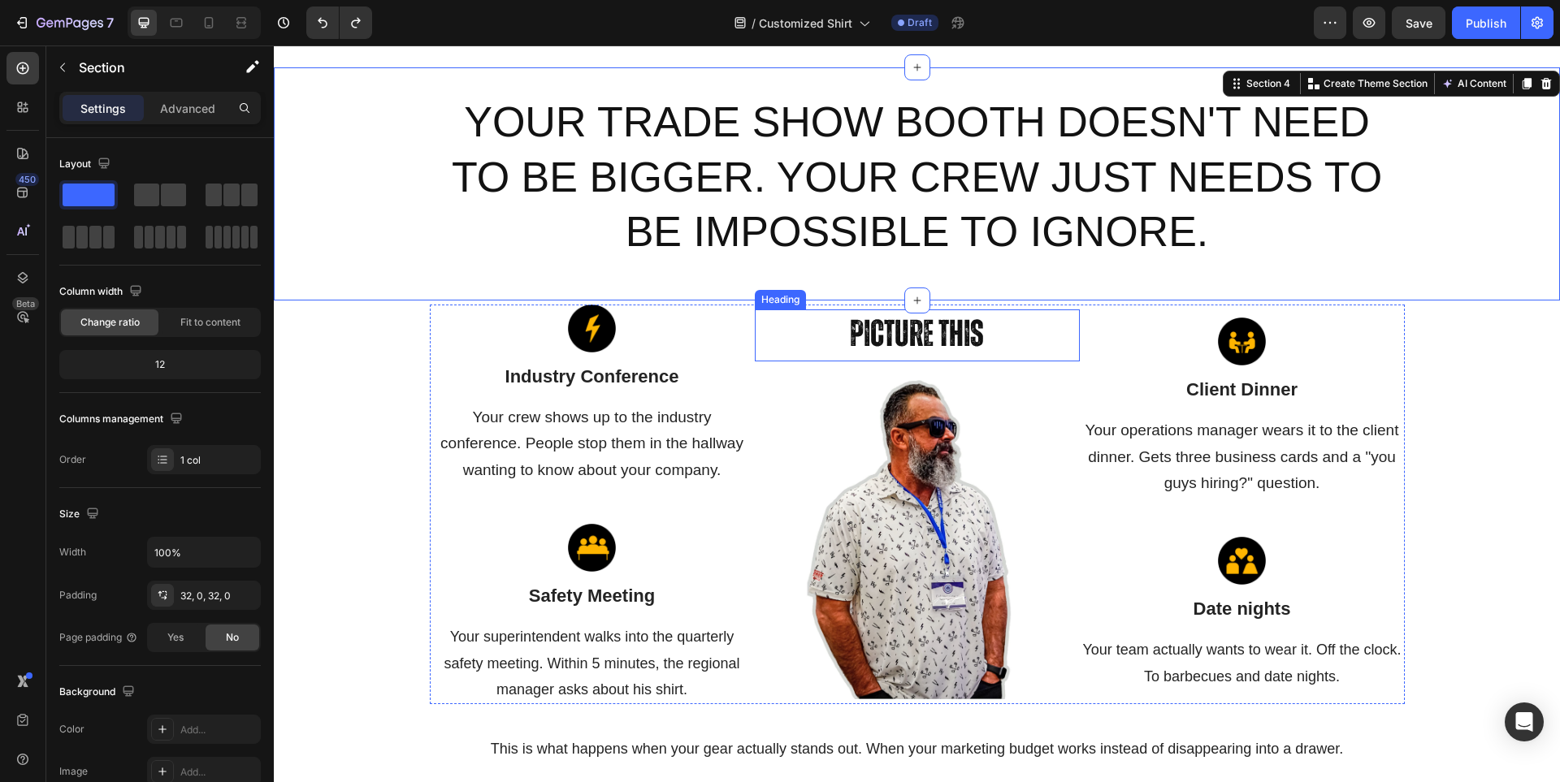
click at [790, 310] on h2 "Picture This" at bounding box center [917, 336] width 325 height 52
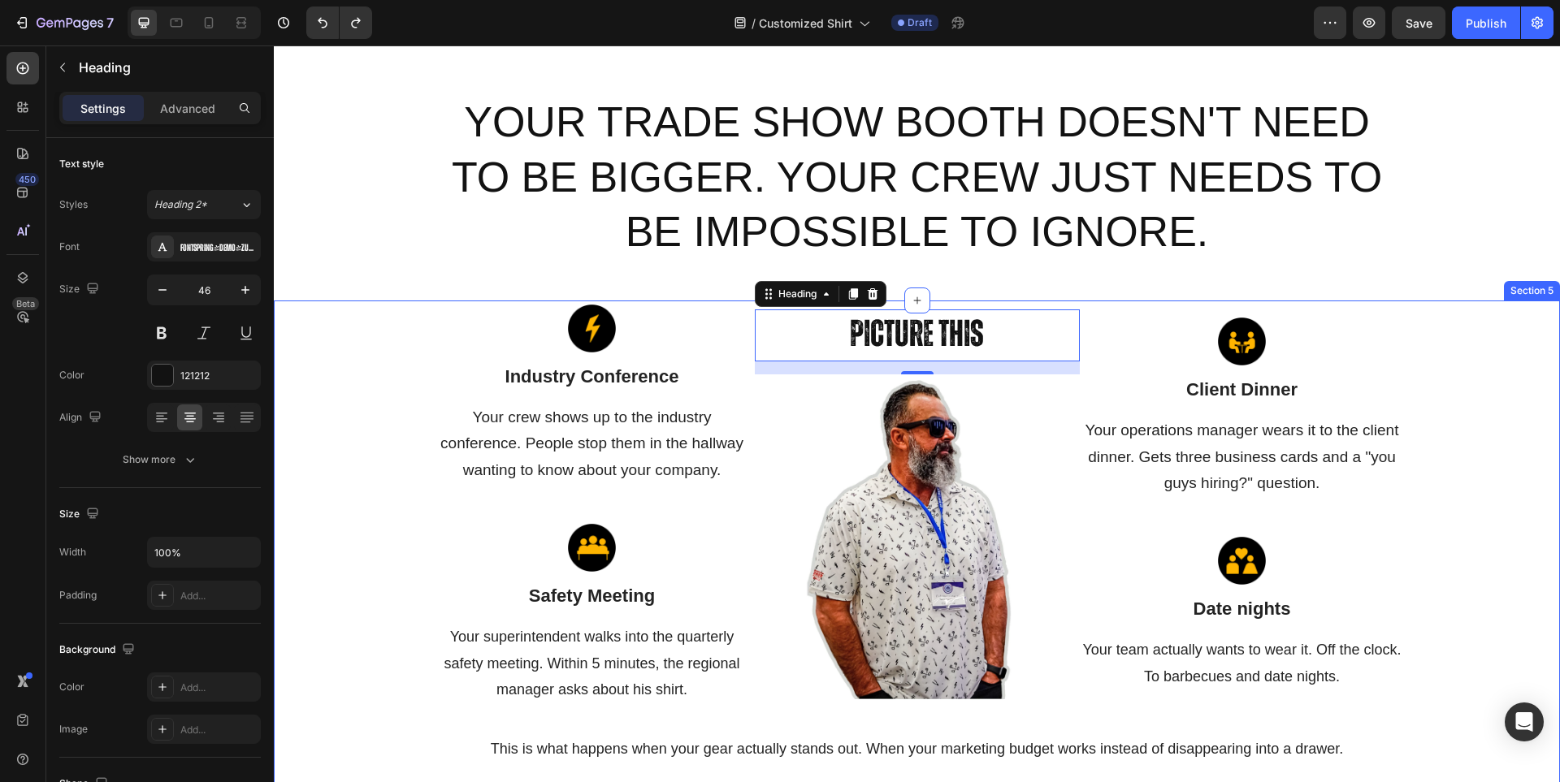
click at [411, 323] on div "Image Industry Conference Text block Your crew shows up to the industry confere…" at bounding box center [917, 602] width 1262 height 594
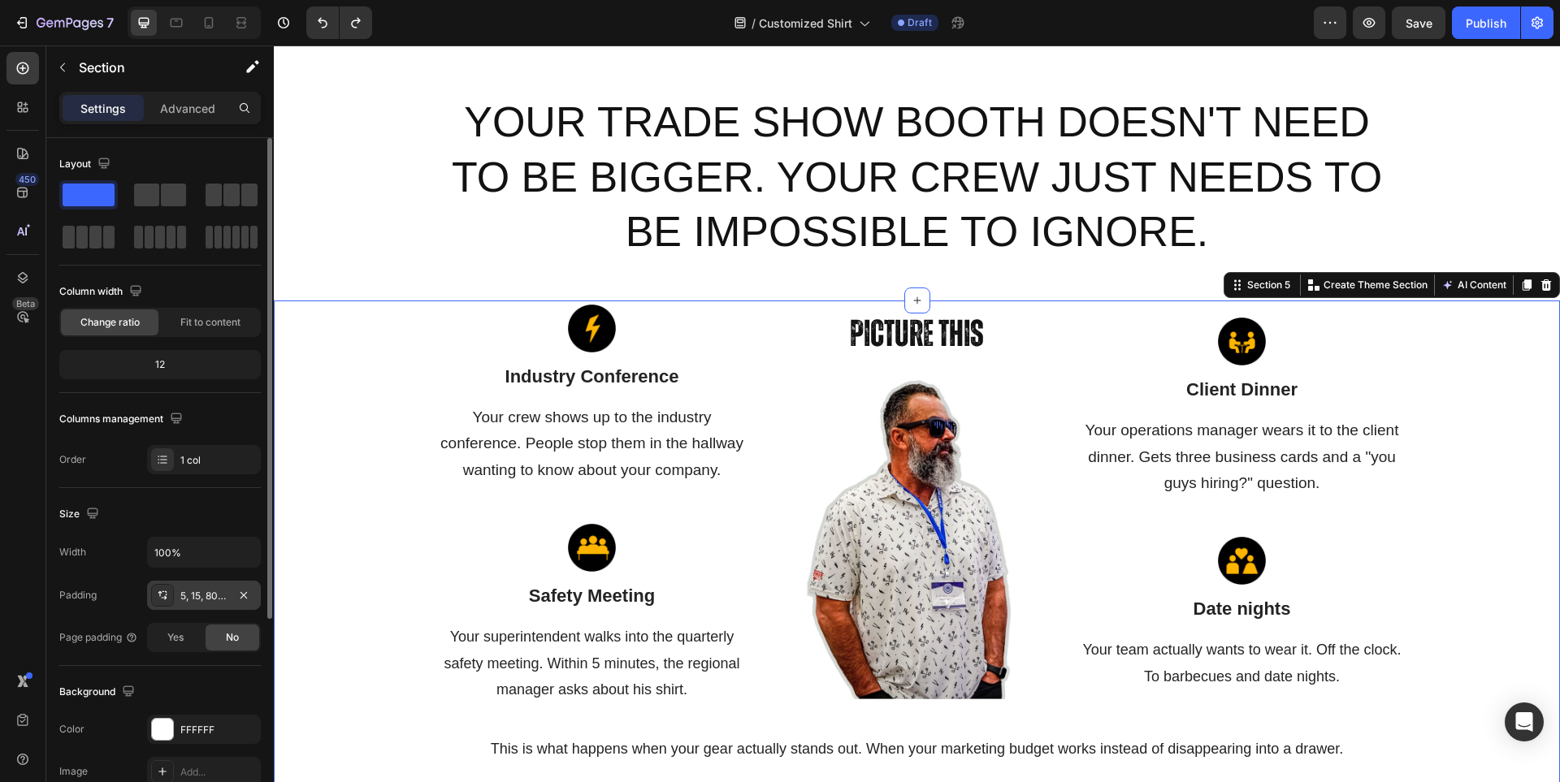
click at [203, 600] on div "5, 15, 80, 15" at bounding box center [203, 596] width 47 height 15
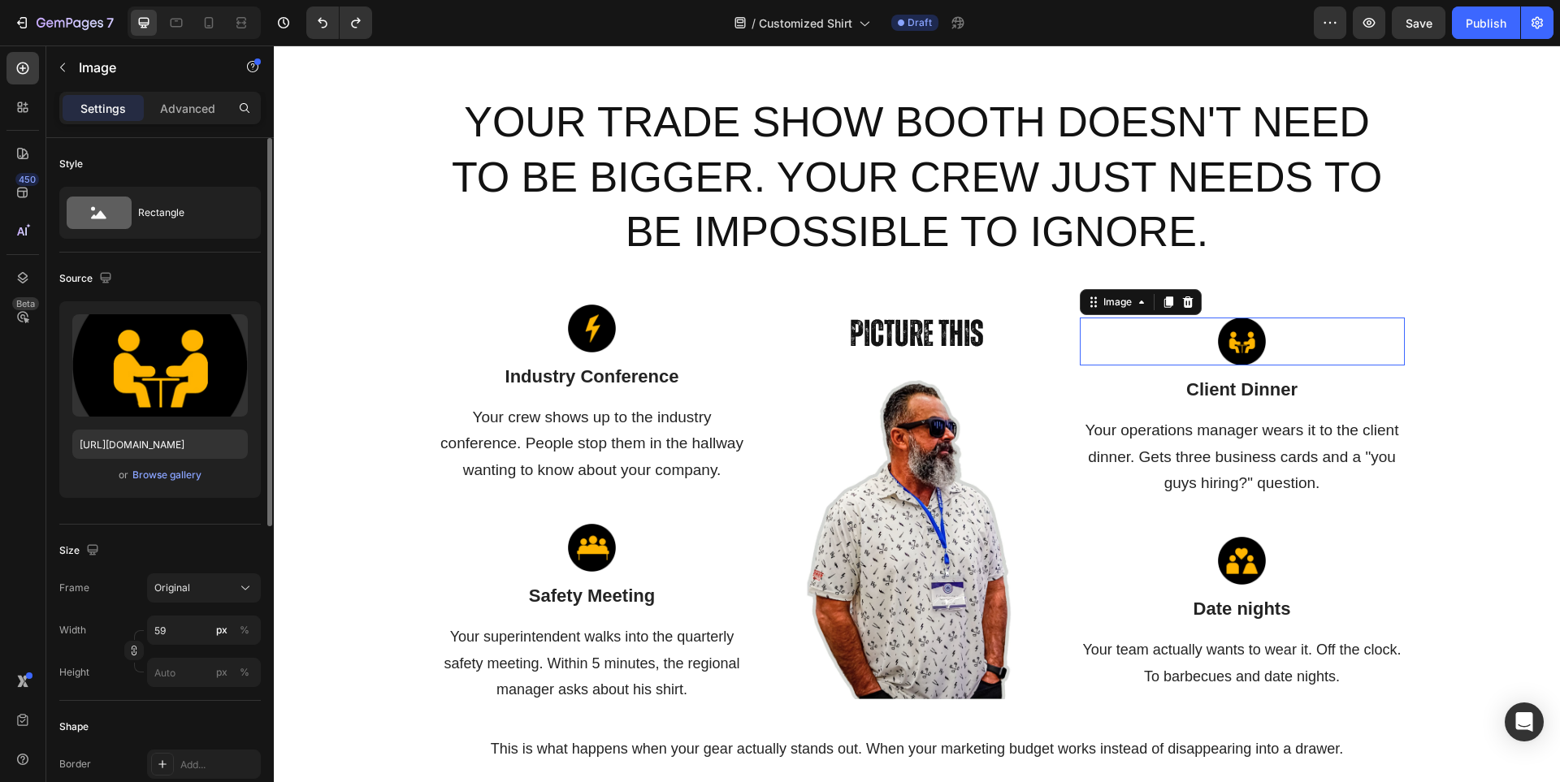
click at [1125, 347] on div at bounding box center [1242, 342] width 325 height 48
click at [187, 107] on p "Advanced" at bounding box center [187, 108] width 55 height 17
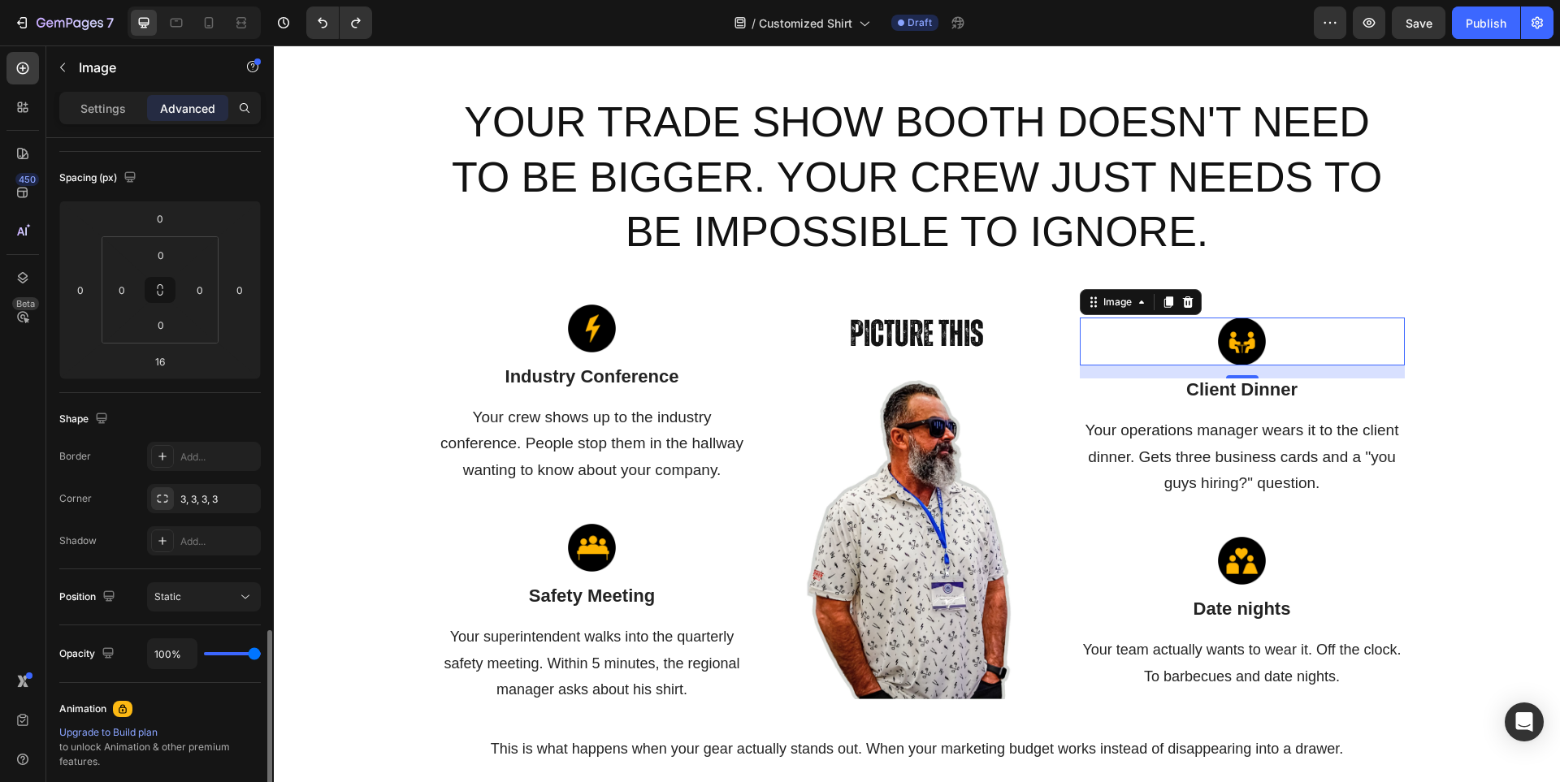
scroll to position [406, 0]
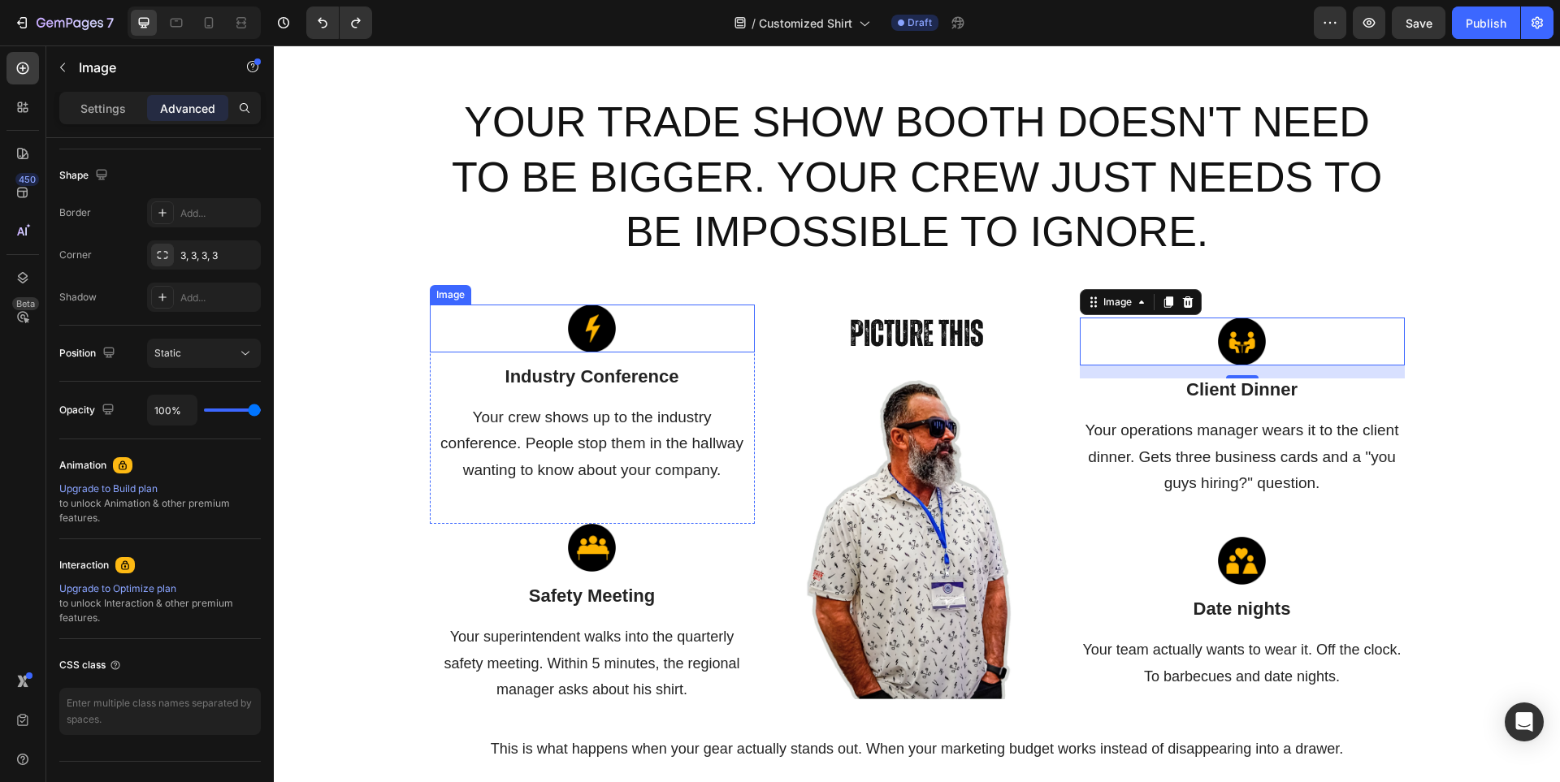
click at [627, 331] on div at bounding box center [592, 329] width 325 height 48
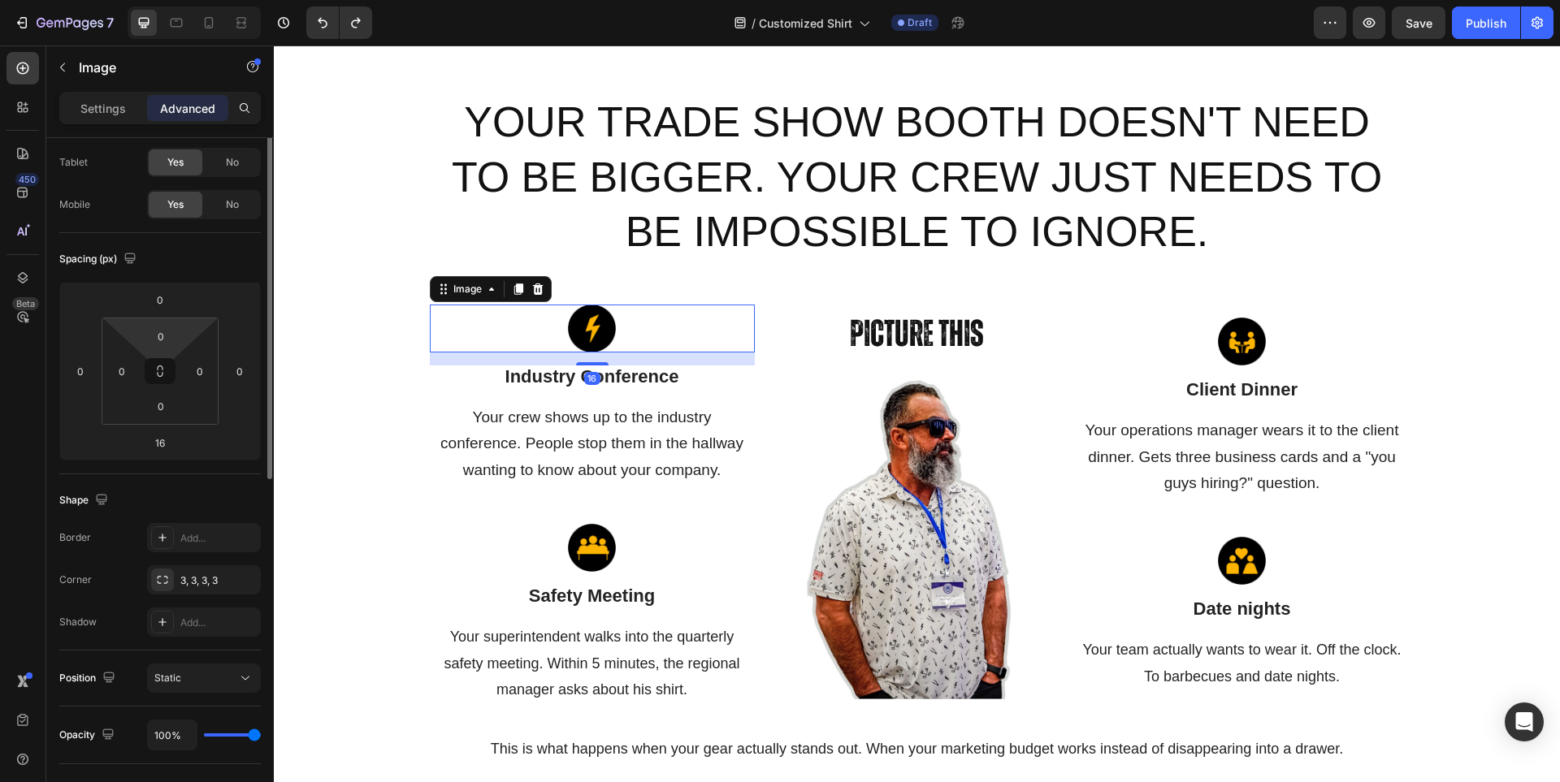
scroll to position [0, 0]
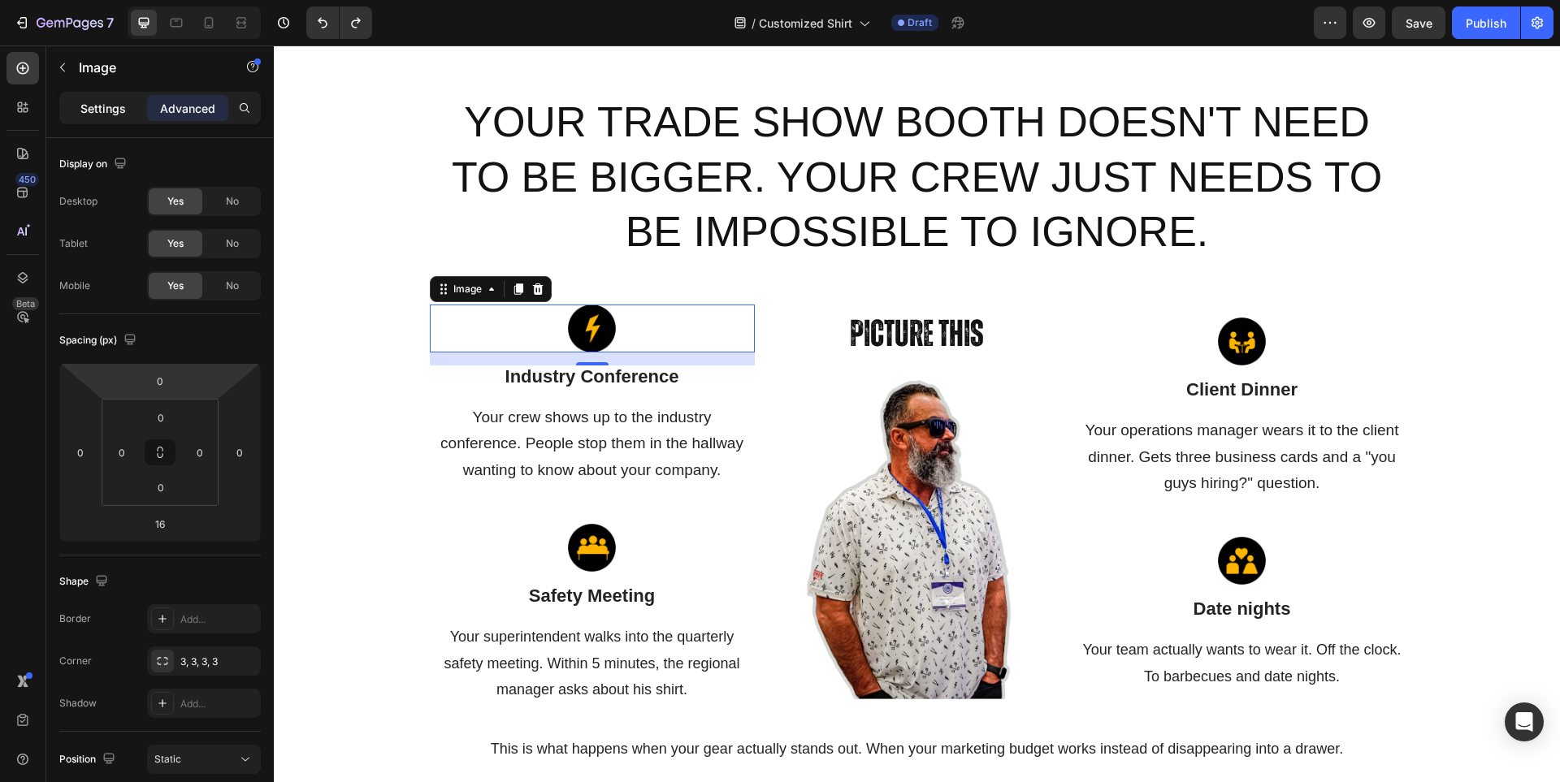
click at [104, 118] on div "Settings" at bounding box center [103, 108] width 81 height 26
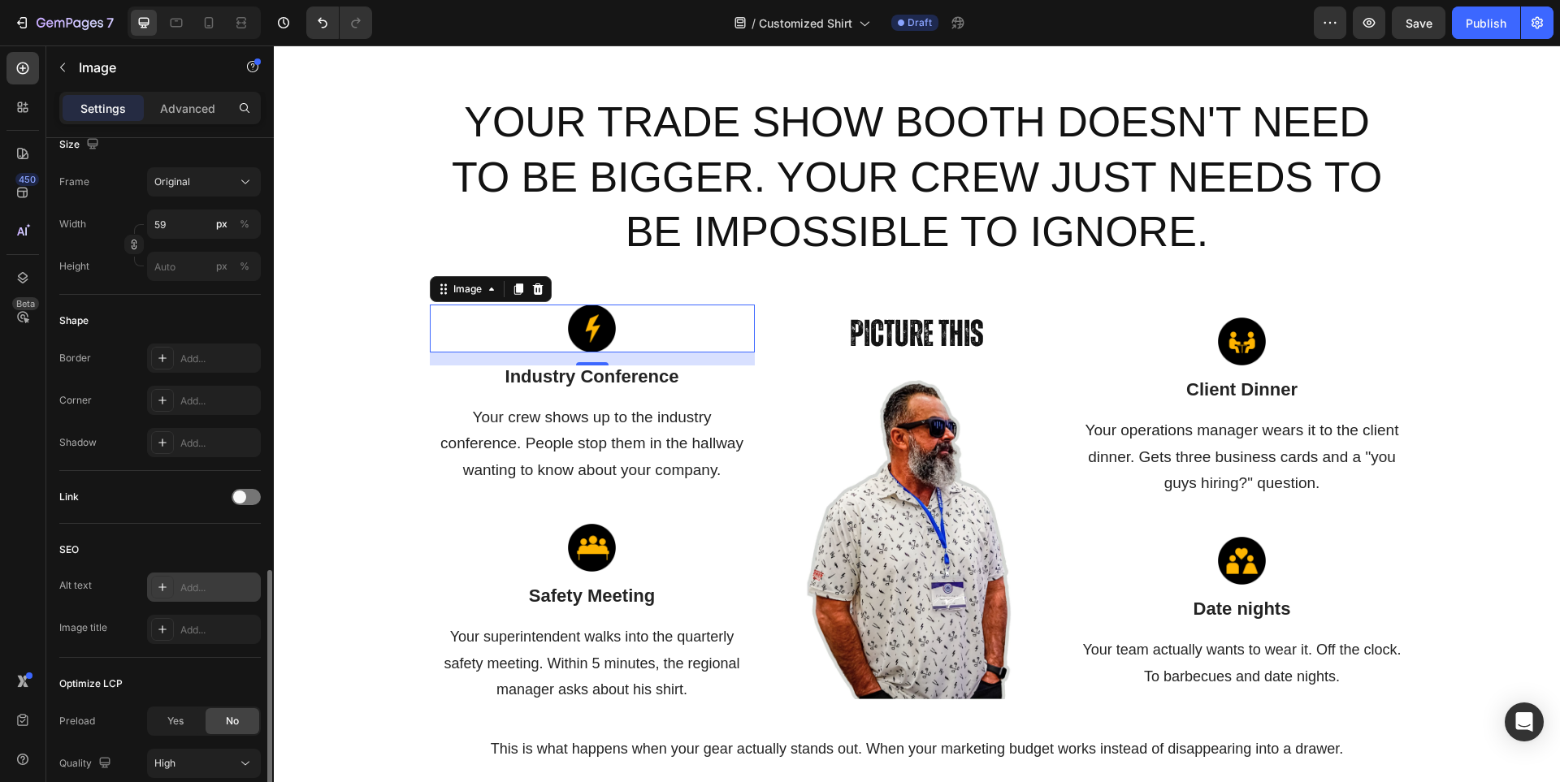
scroll to position [536, 0]
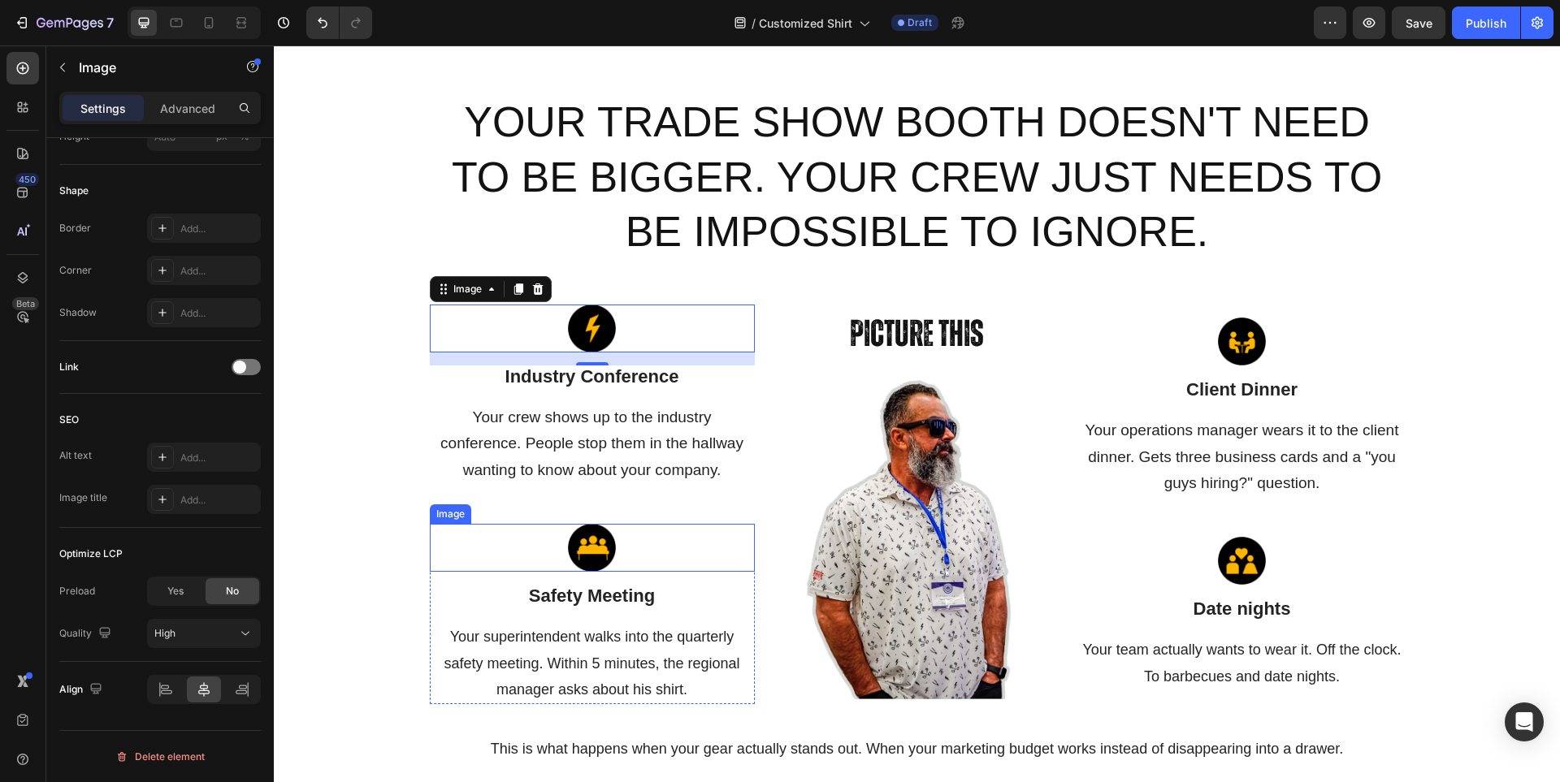
click at [628, 557] on div at bounding box center [592, 548] width 325 height 48
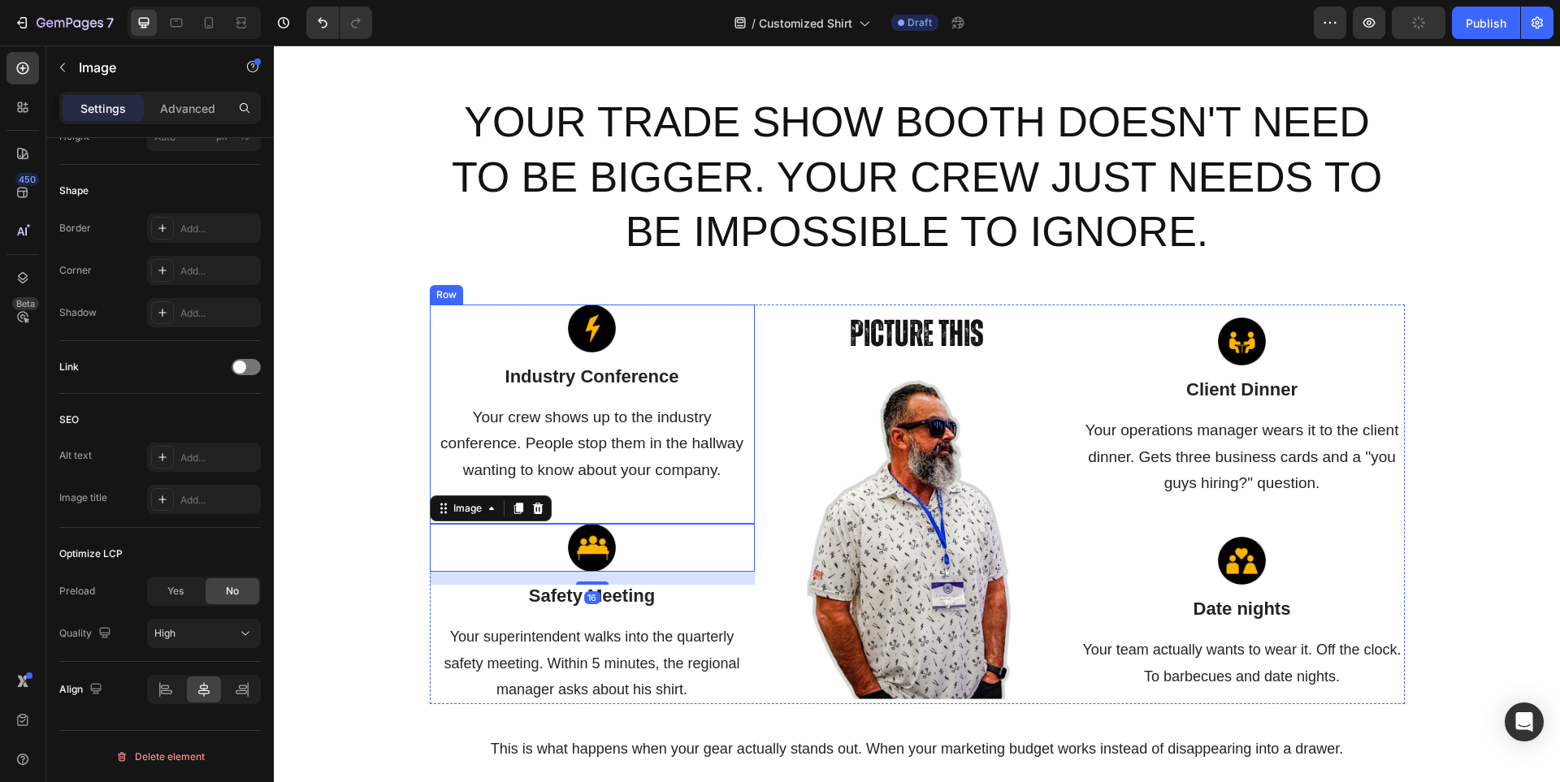
click at [630, 509] on div "Image Industry Conference Text block Your crew shows up to the industry confere…" at bounding box center [592, 414] width 325 height 219
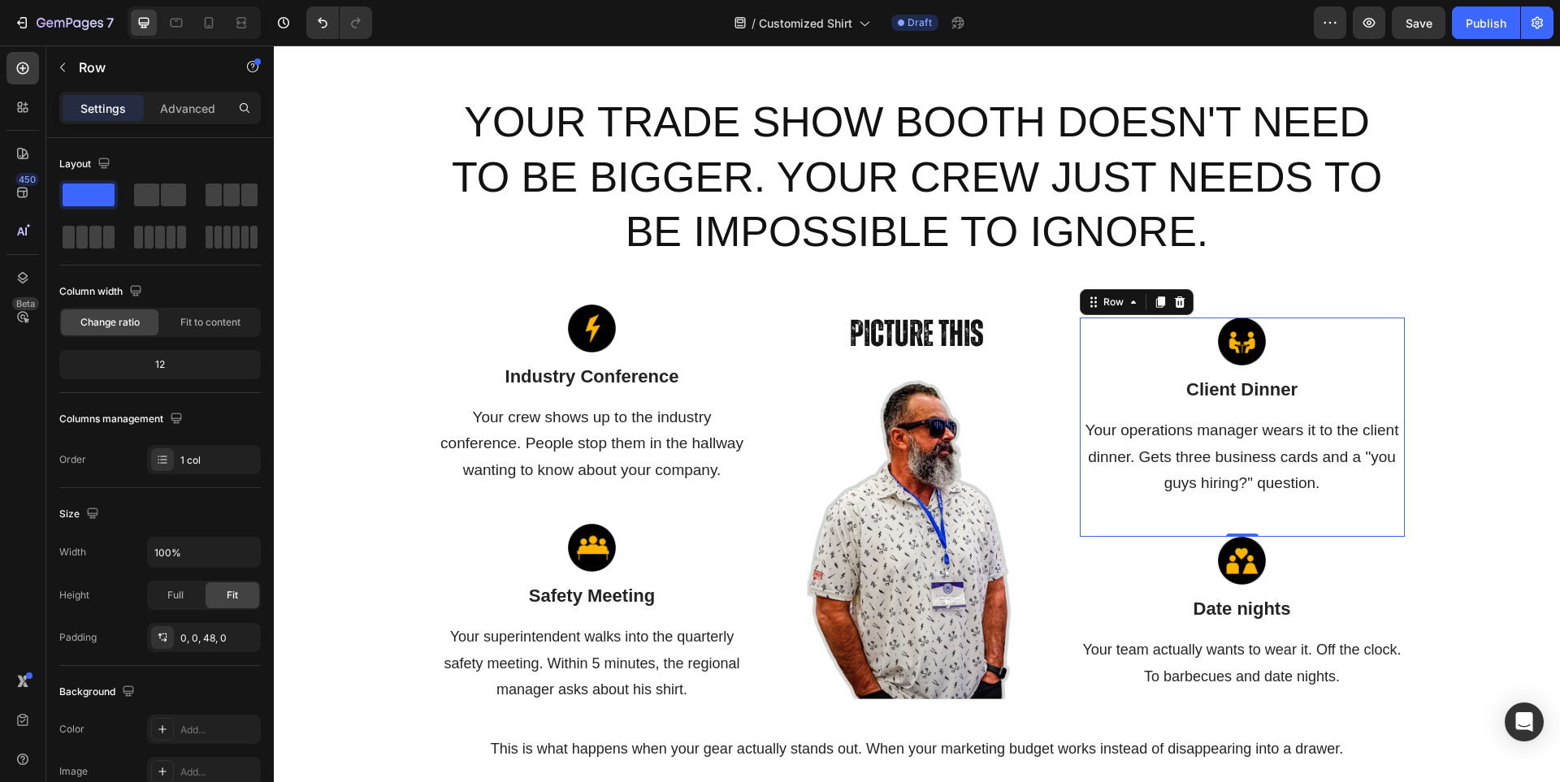
click at [1086, 520] on div "Image Client Dinner Text block Your operations manager wears it to the client d…" at bounding box center [1242, 427] width 325 height 219
click at [709, 521] on div "Image Industry Conference Text block Your crew shows up to the industry confere…" at bounding box center [592, 414] width 325 height 219
click at [1138, 516] on div "Image Client Dinner Text block Your operations manager wears it to the client d…" at bounding box center [1242, 427] width 325 height 219
click at [63, 67] on icon "button" at bounding box center [62, 67] width 13 height 13
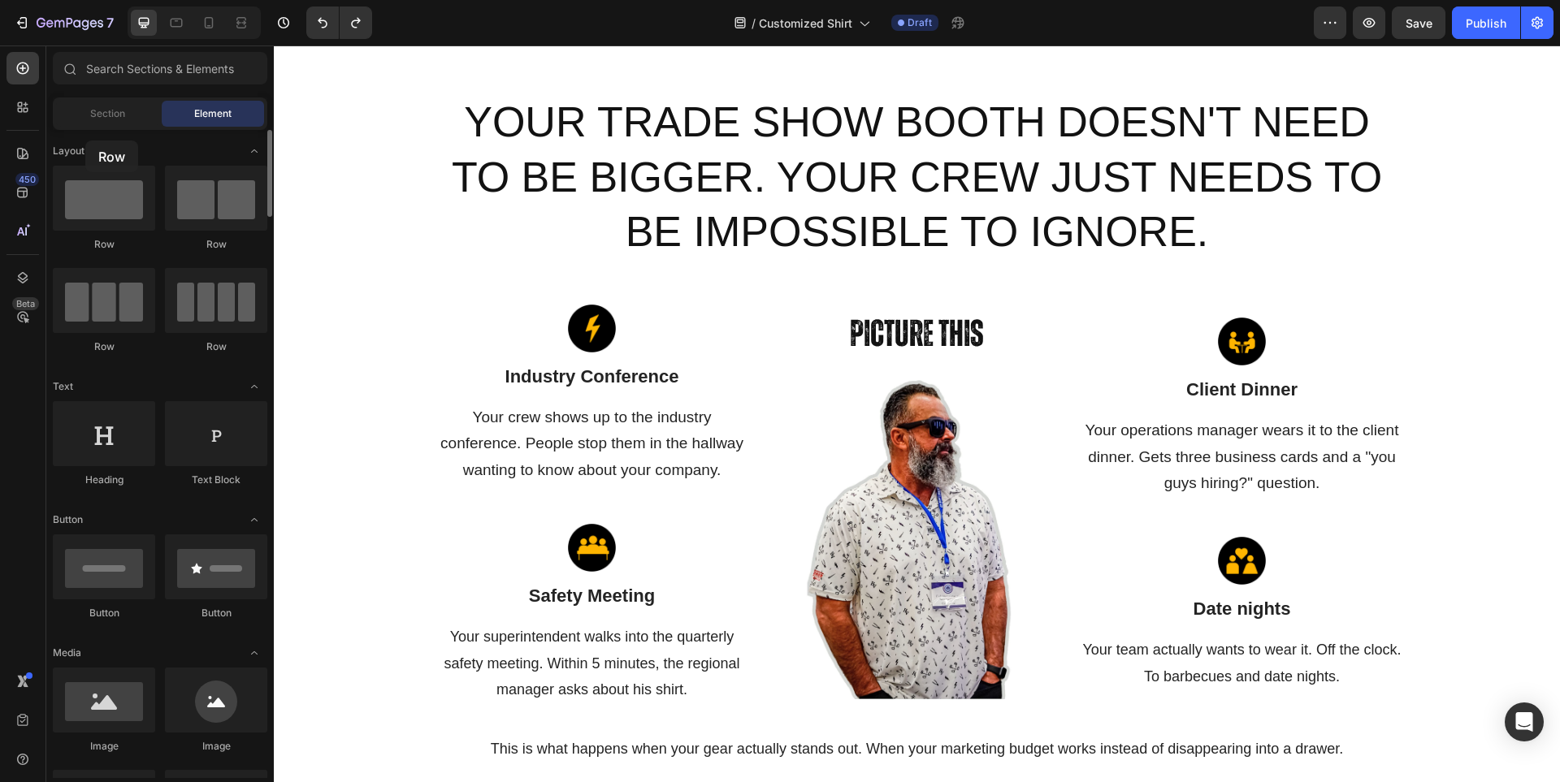
drag, startPoint x: 108, startPoint y: 214, endPoint x: 85, endPoint y: 141, distance: 76.6
drag, startPoint x: 99, startPoint y: 204, endPoint x: 72, endPoint y: 185, distance: 32.7
click at [72, 190] on div at bounding box center [104, 198] width 102 height 65
click at [716, 531] on div at bounding box center [592, 548] width 325 height 48
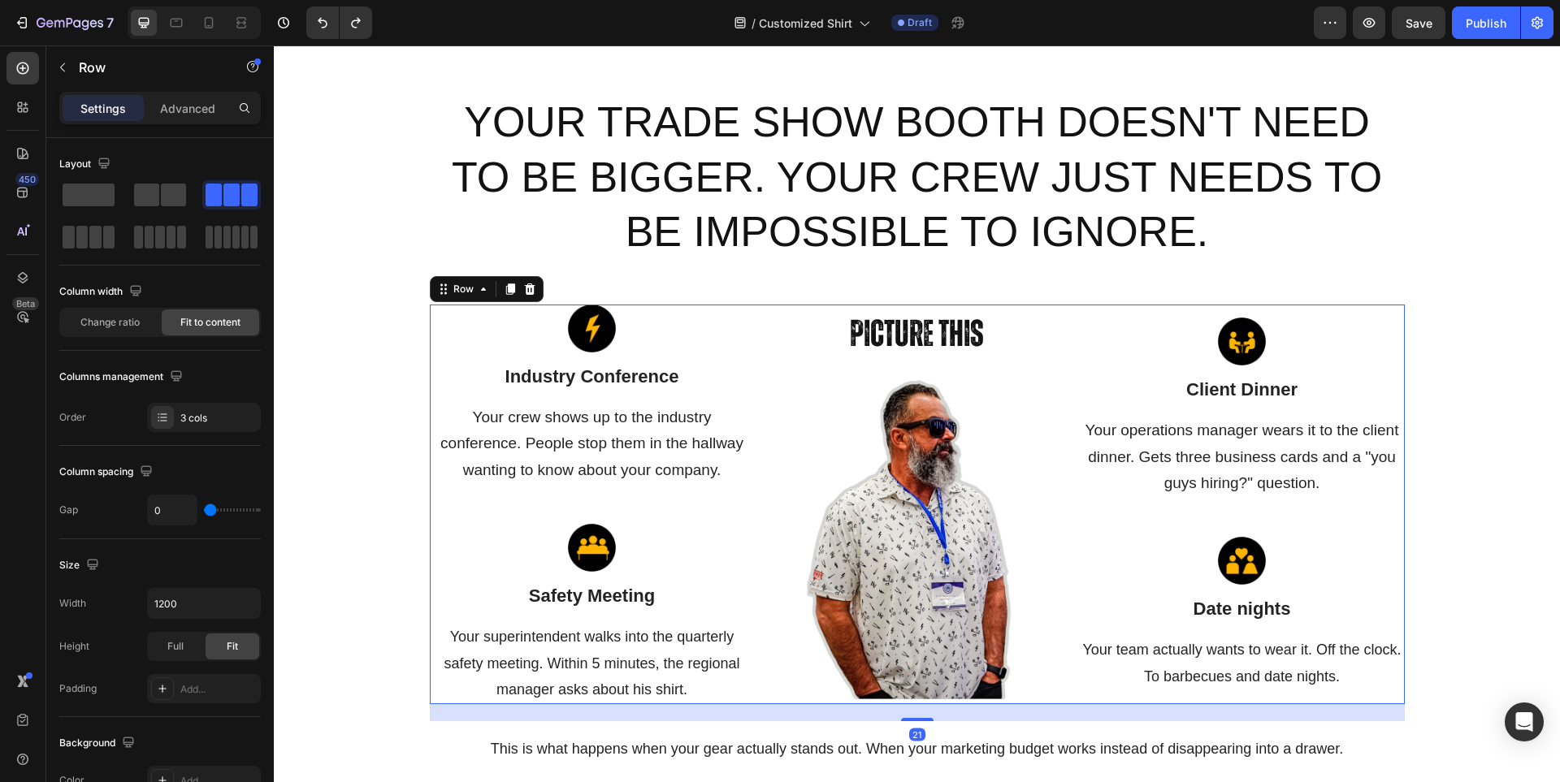
click at [1041, 703] on div "Picture This Heading Image" at bounding box center [917, 505] width 325 height 400
click at [1250, 347] on img at bounding box center [1242, 342] width 48 height 48
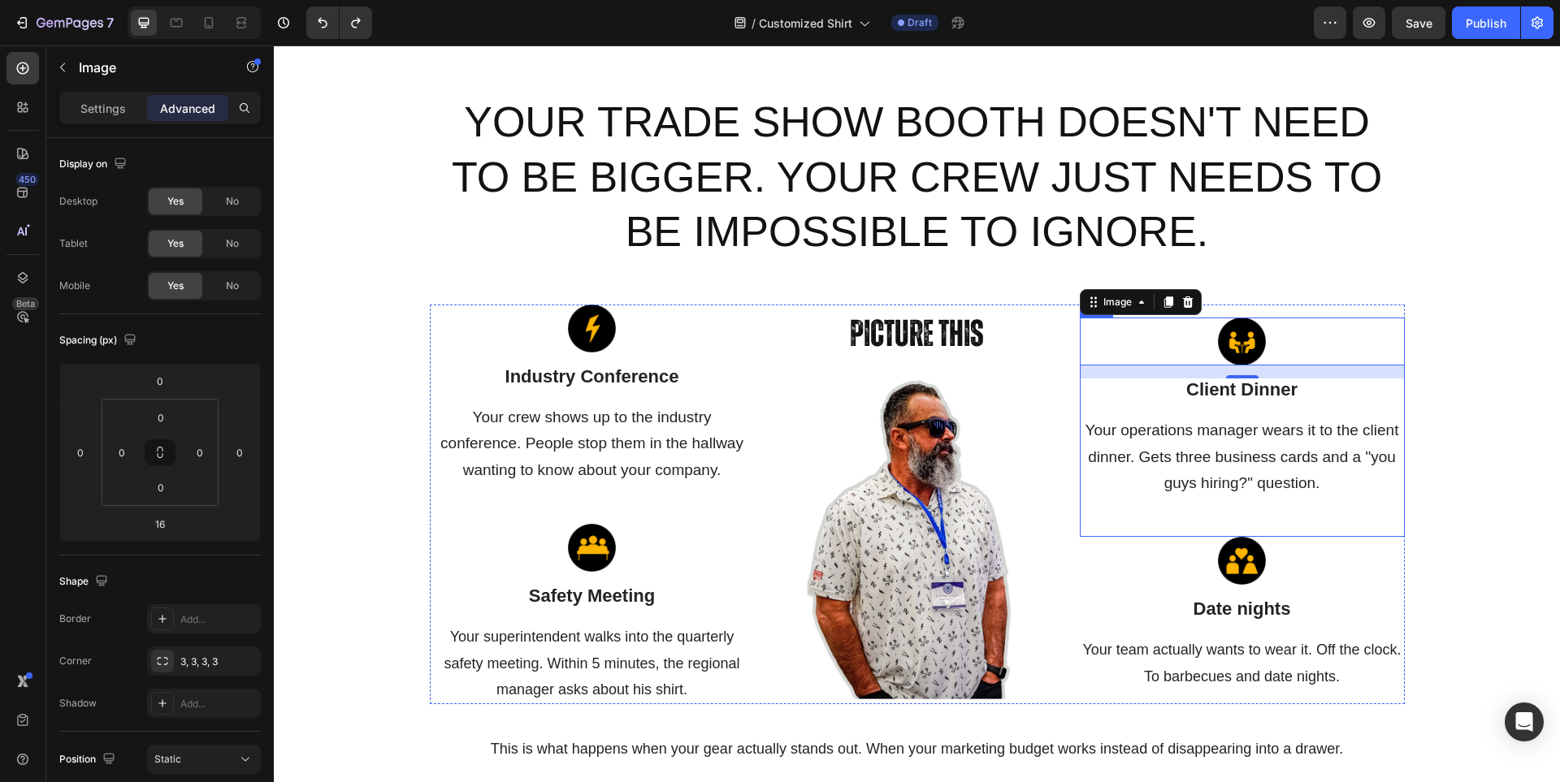
click at [1100, 517] on div "Image 16 Client Dinner Text block Your operations manager wears it to the clien…" at bounding box center [1242, 427] width 325 height 219
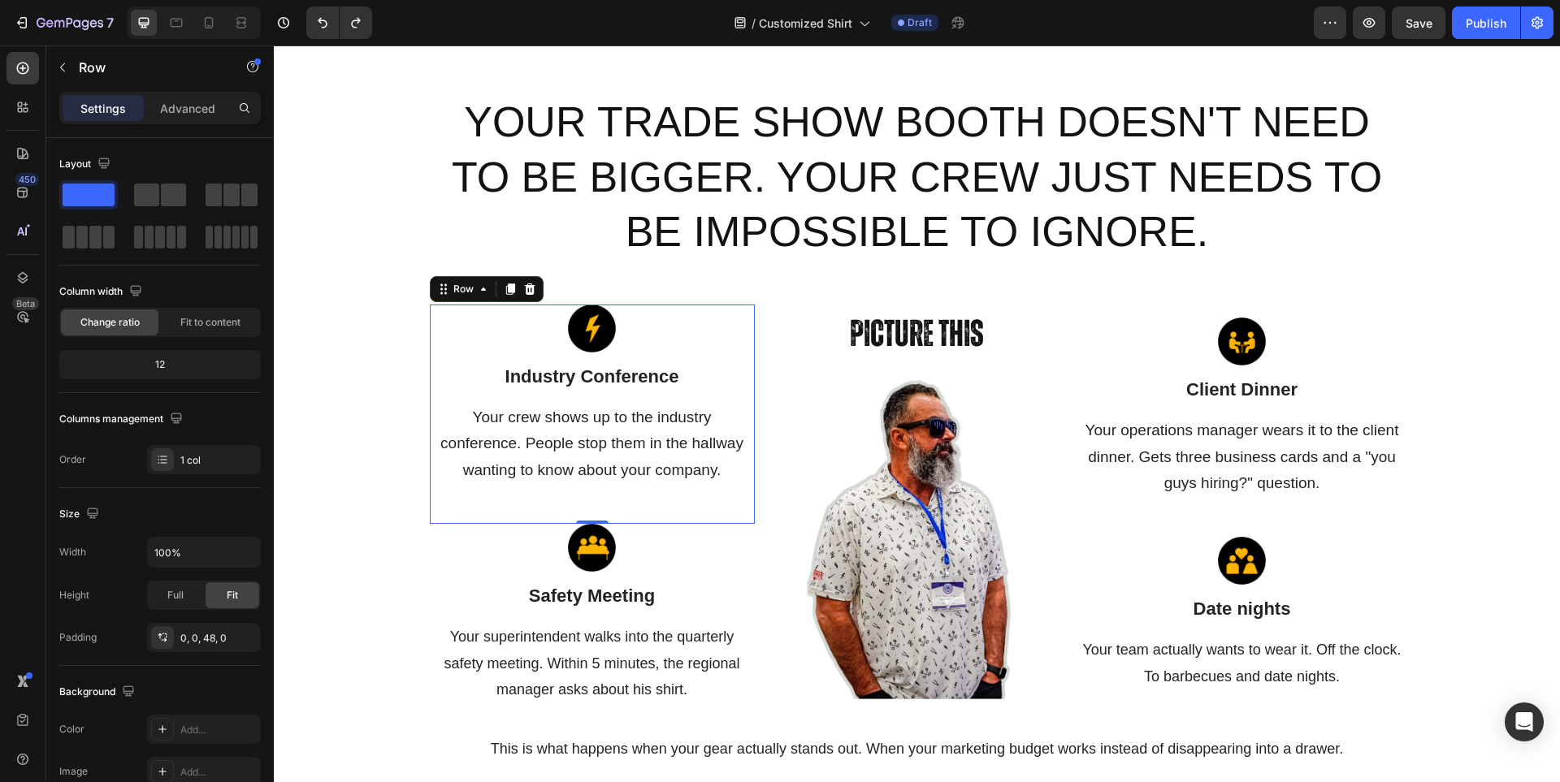
click at [677, 510] on div "Image Industry Conference Text block Your crew shows up to the industry confere…" at bounding box center [592, 414] width 325 height 219
click at [1187, 507] on div "Image Client Dinner Text block Your operations manager wears it to the client d…" at bounding box center [1242, 427] width 325 height 219
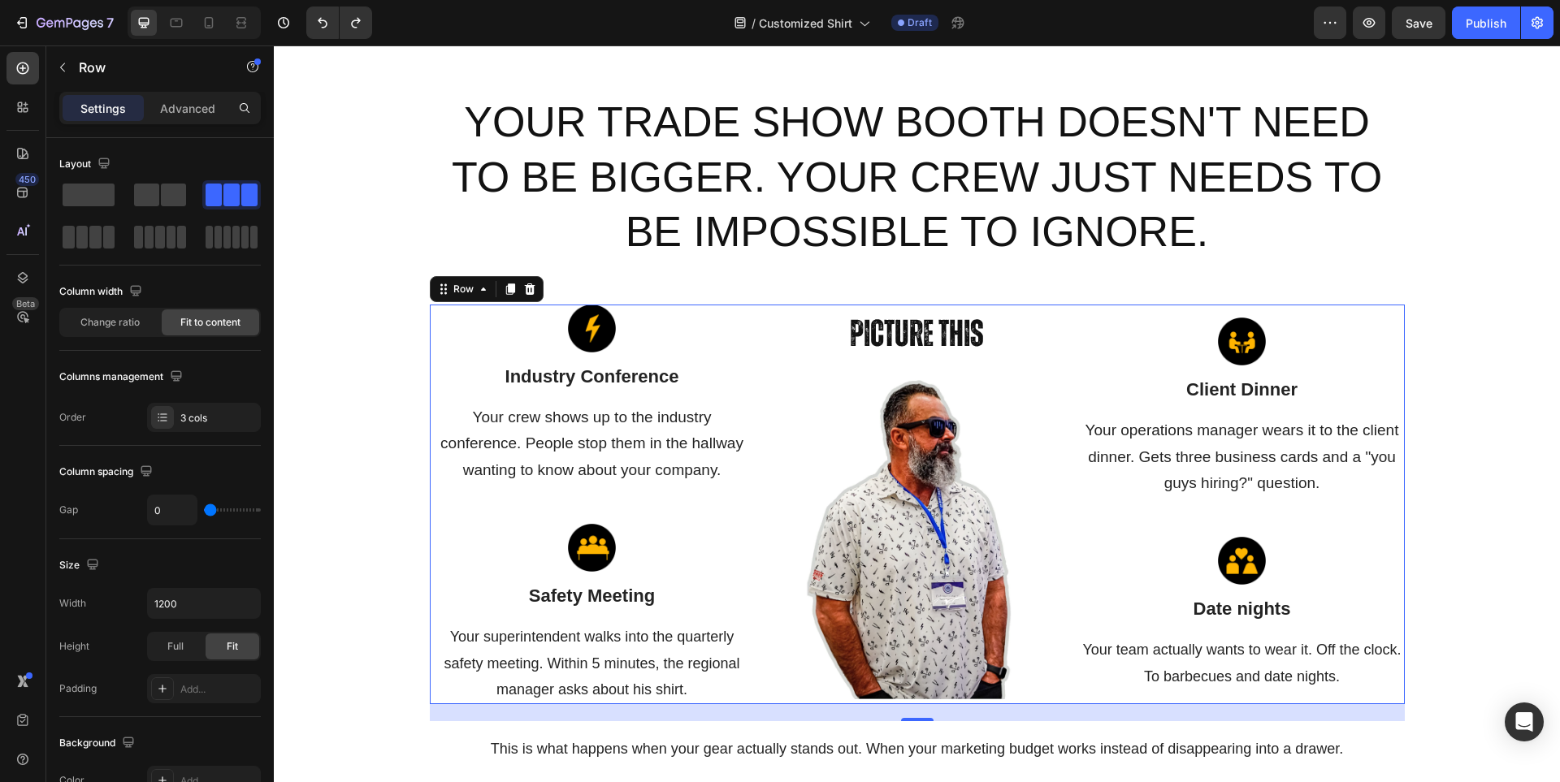
click at [1350, 316] on div "Image Client Dinner Text block Your operations manager wears it to the client d…" at bounding box center [1242, 505] width 325 height 400
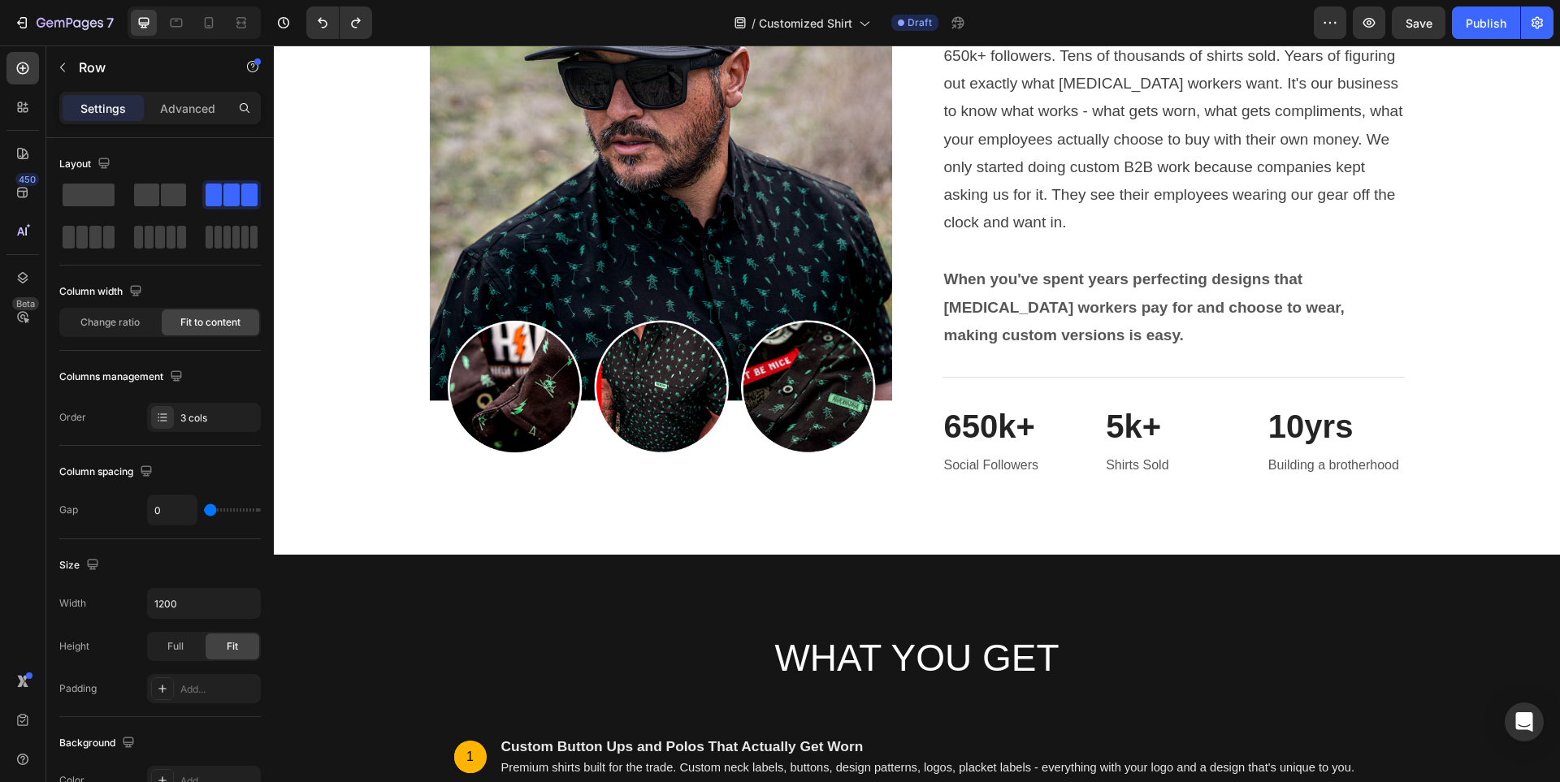
scroll to position [5072, 0]
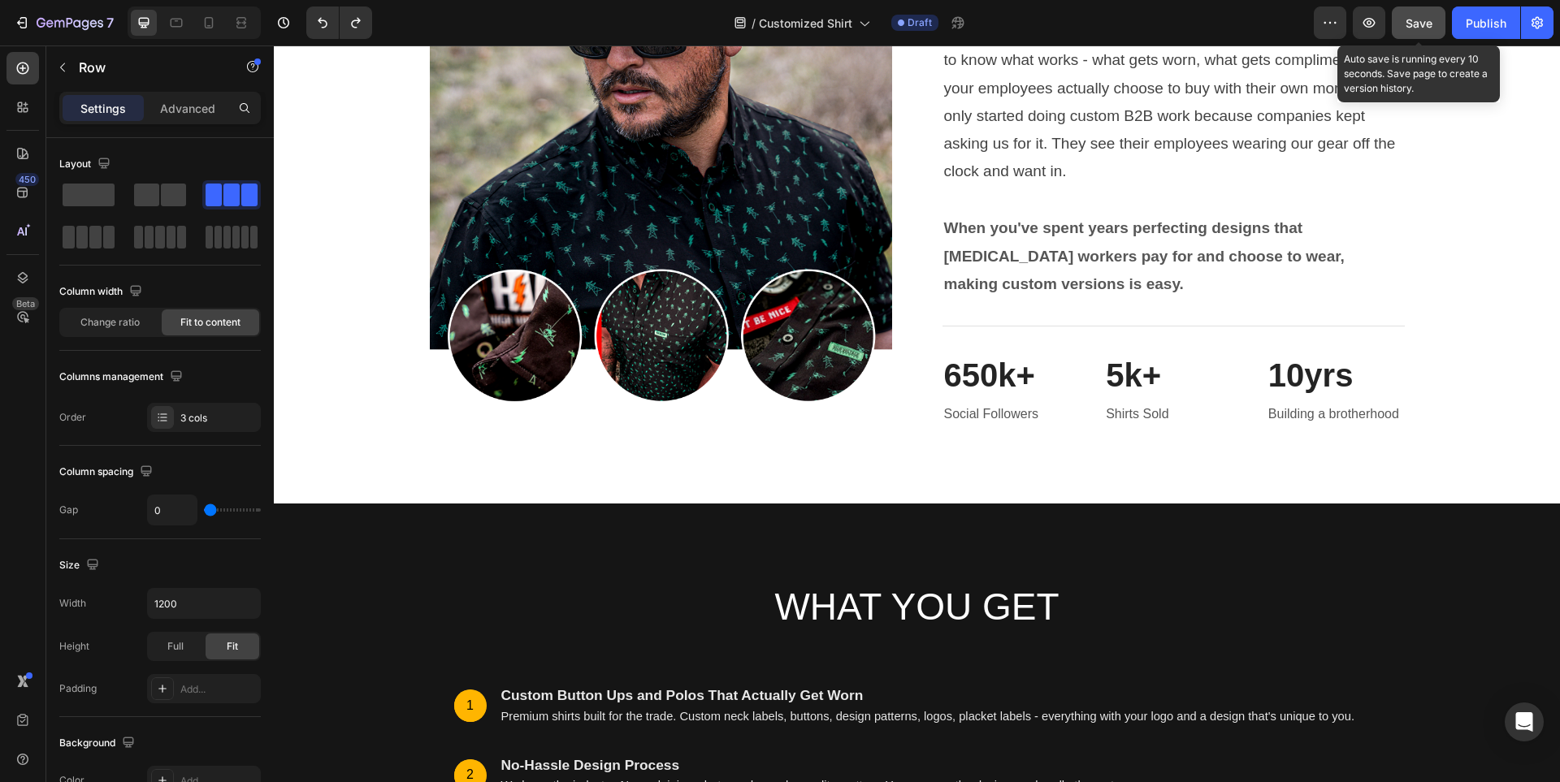
click at [1415, 17] on span "Save" at bounding box center [1419, 23] width 27 height 14
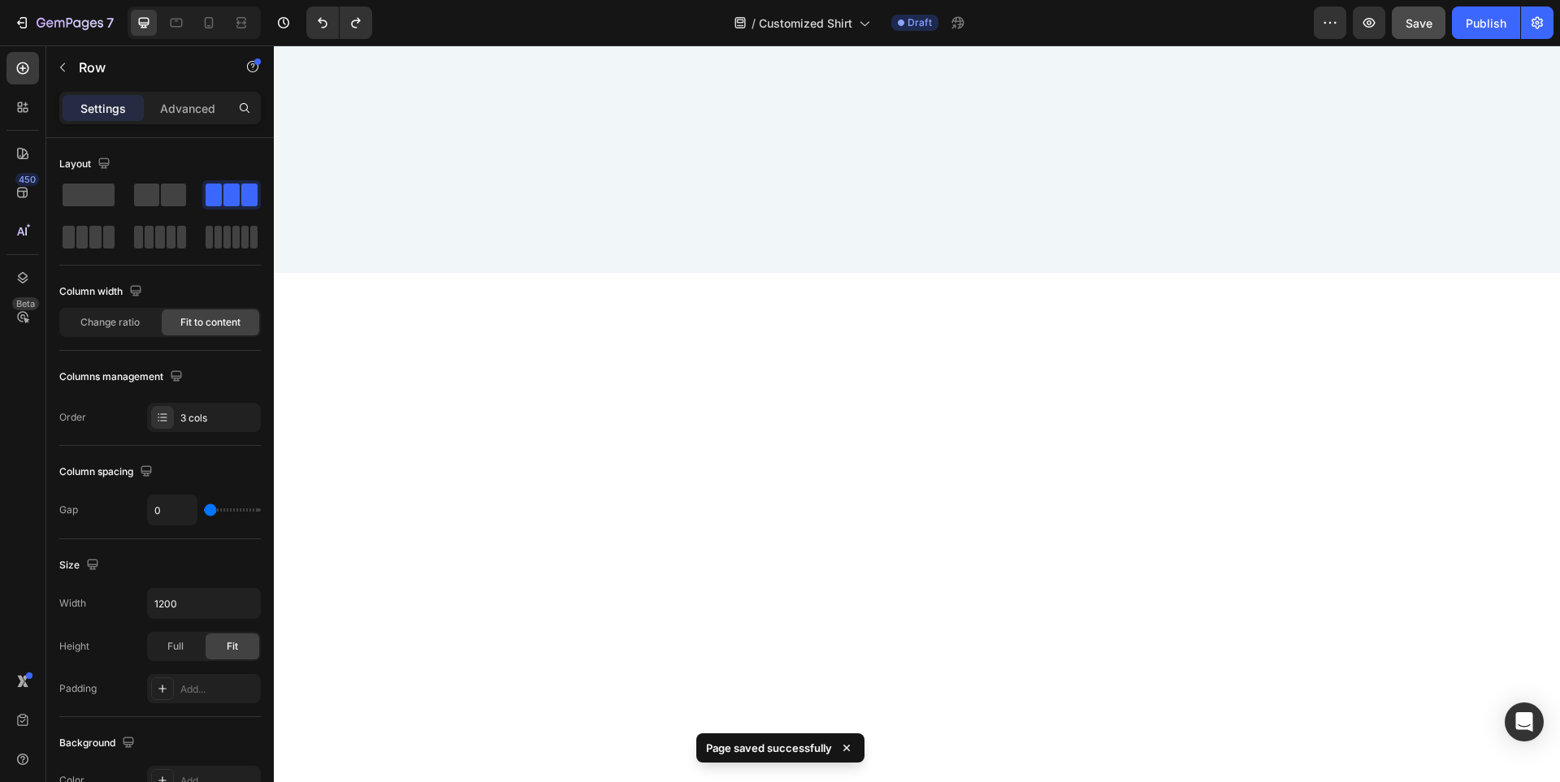
scroll to position [7835, 0]
